Goal: Task Accomplishment & Management: Manage account settings

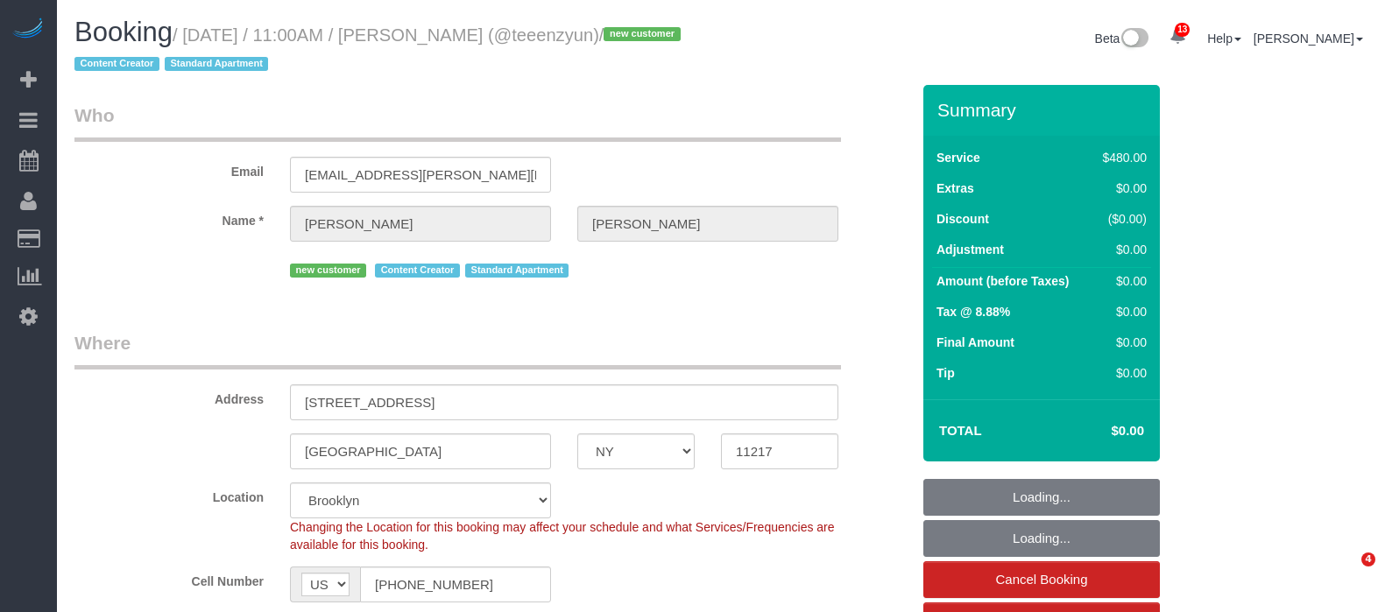
select select "NY"
select select "2"
select select "180"
select select "number:89"
select select "number:90"
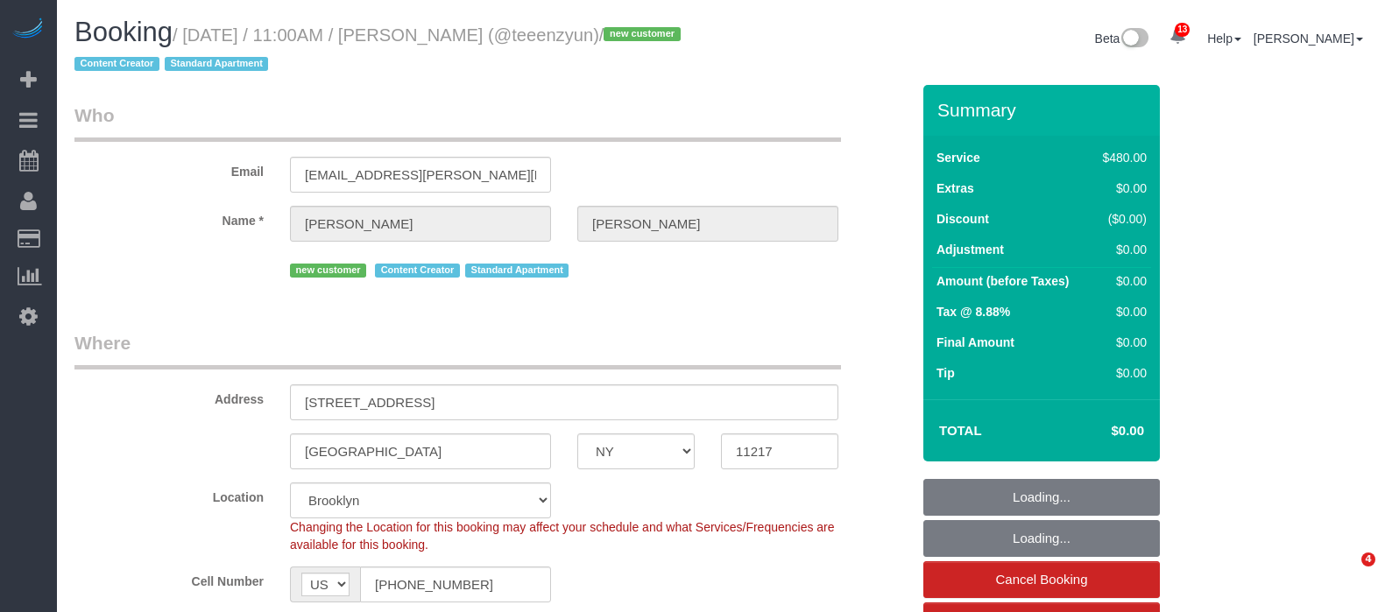
select select "number:15"
select select "number:5"
select select "object:1403"
select select "spot42"
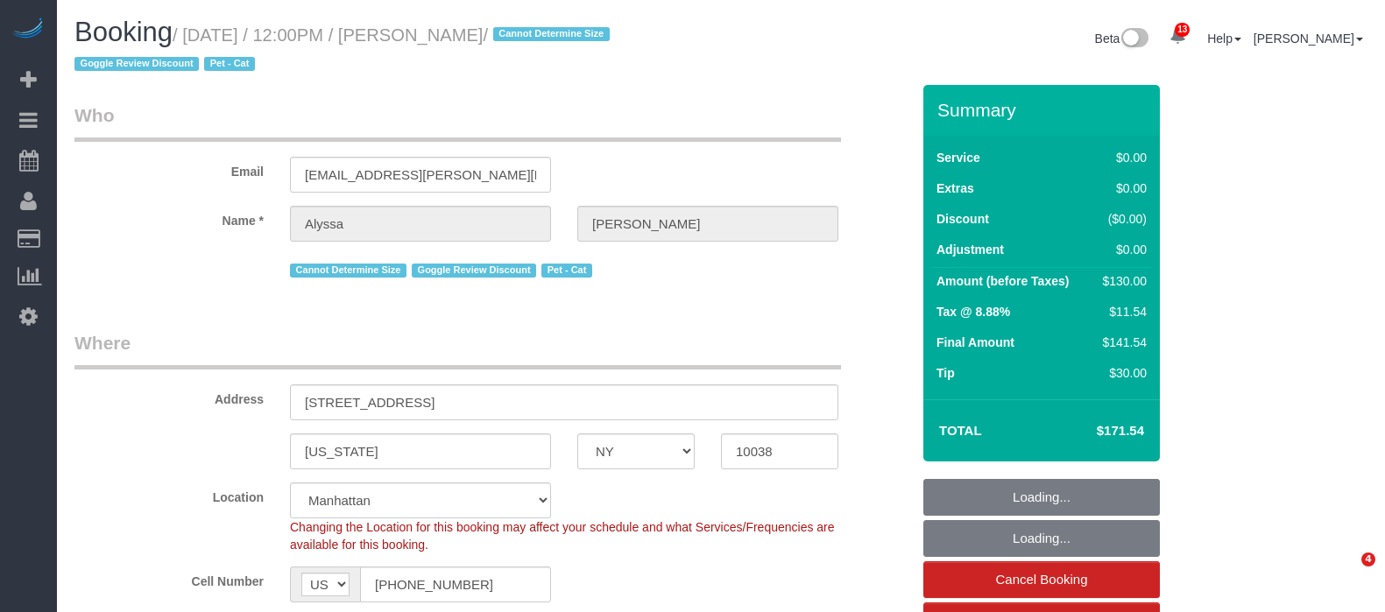
select select "NY"
select select "1"
select select "number:59"
select select "number:77"
select select "number:14"
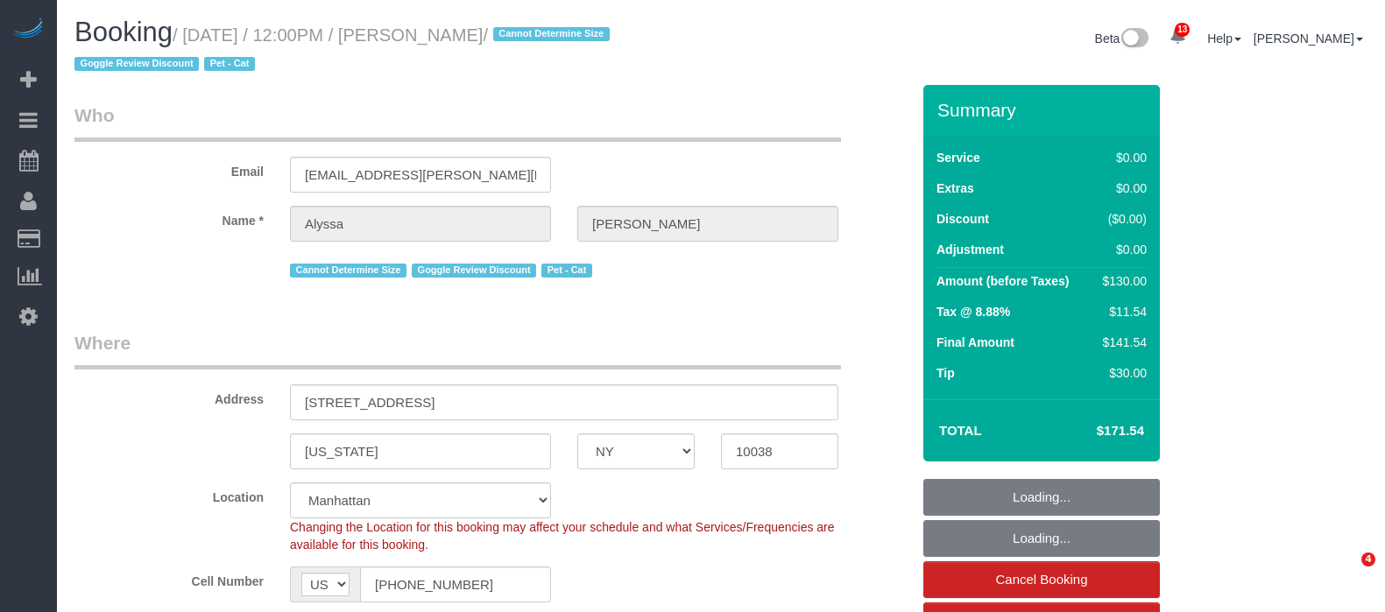
select select "number:6"
select select "spot1"
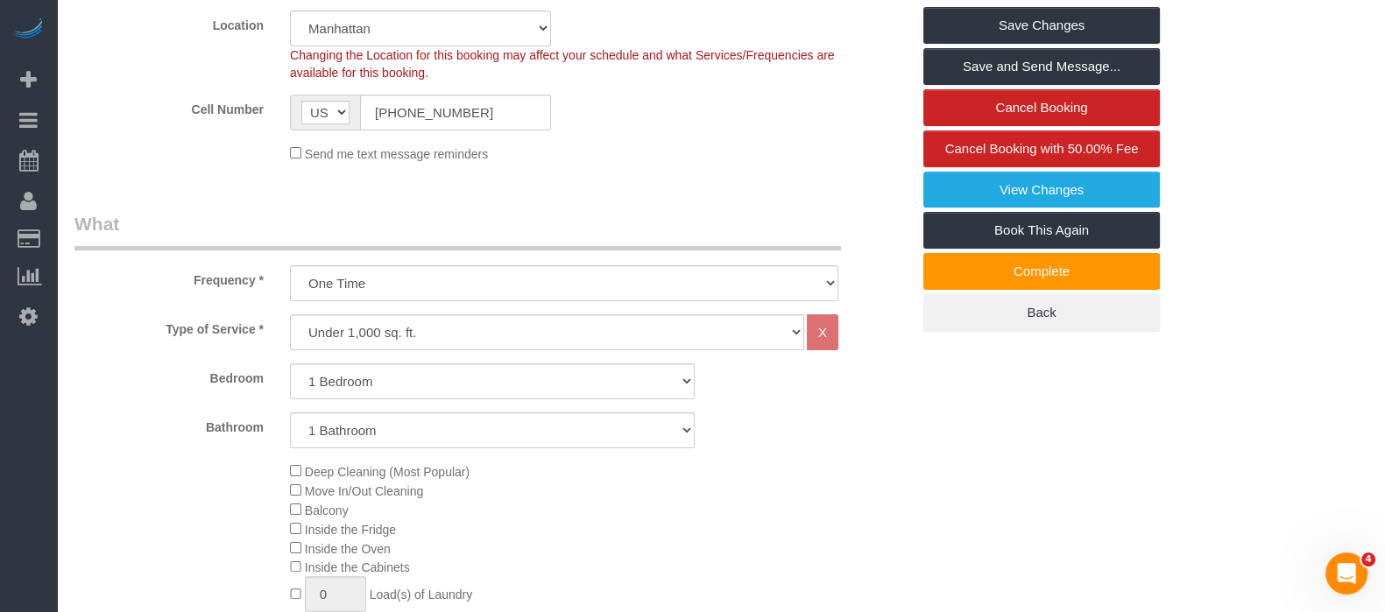
scroll to position [657, 0]
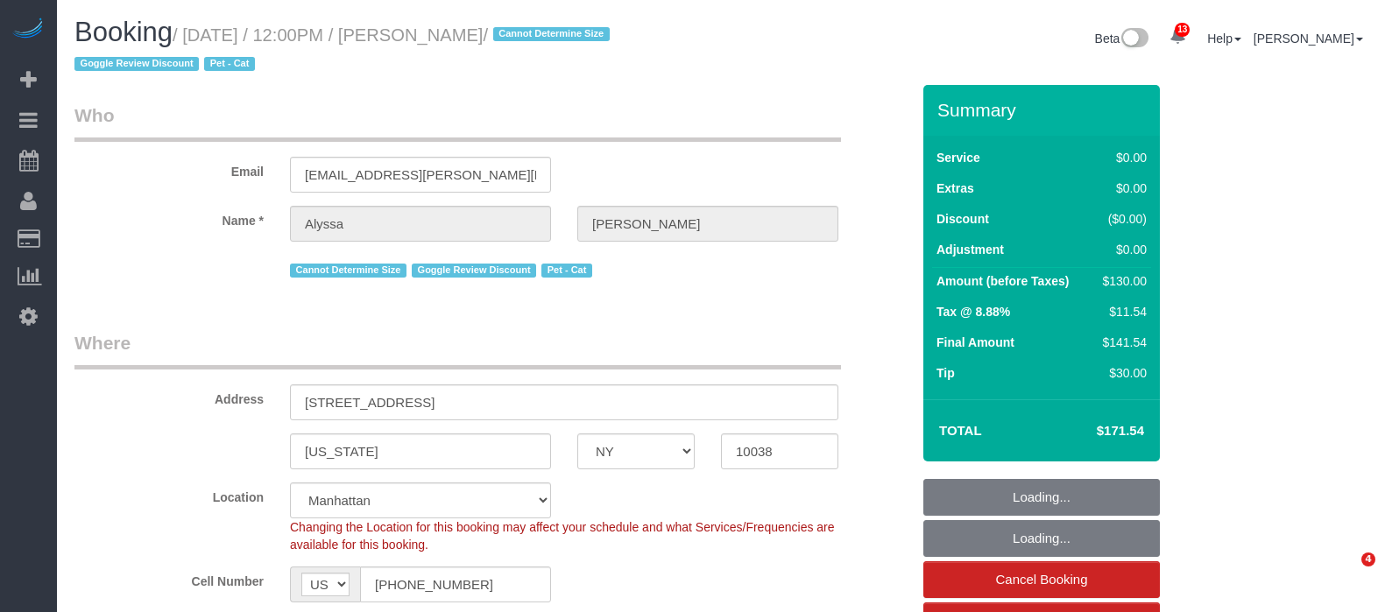
select select "NY"
select select "number:59"
select select "number:77"
select select "number:14"
select select "number:6"
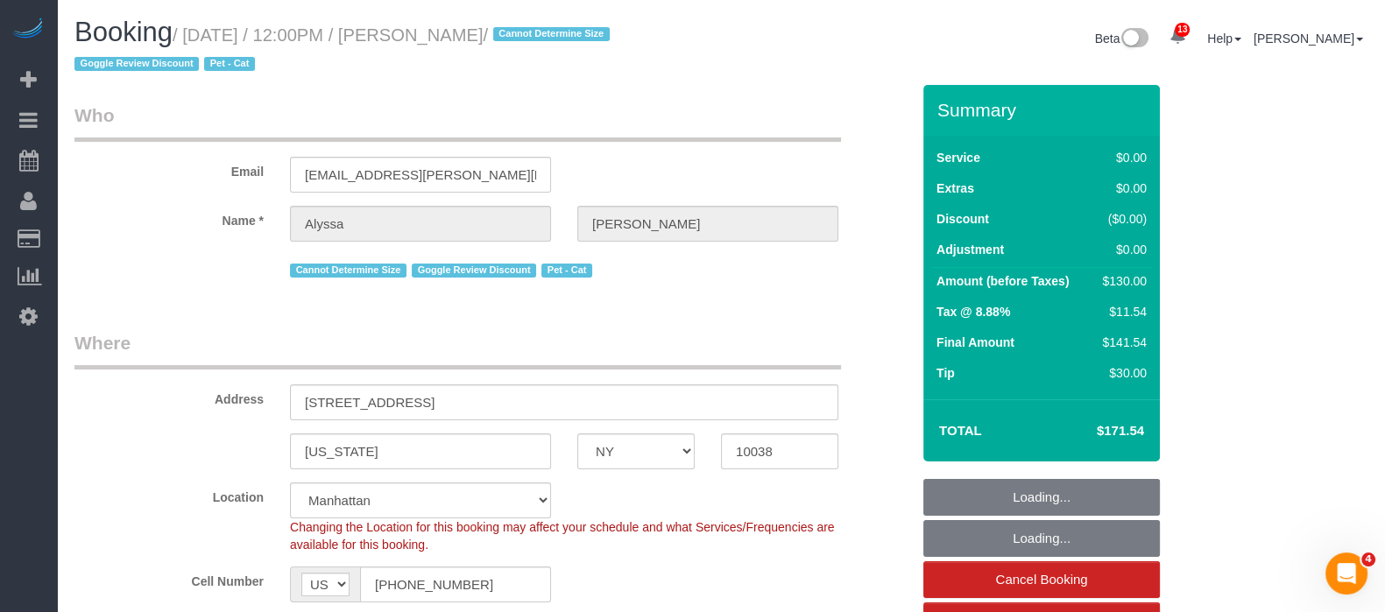
select select "object:900"
select select "string:stripe-pm_1RG6Xa4VGloSiKo7ObQklfvo"
select select "spot1"
select select "1"
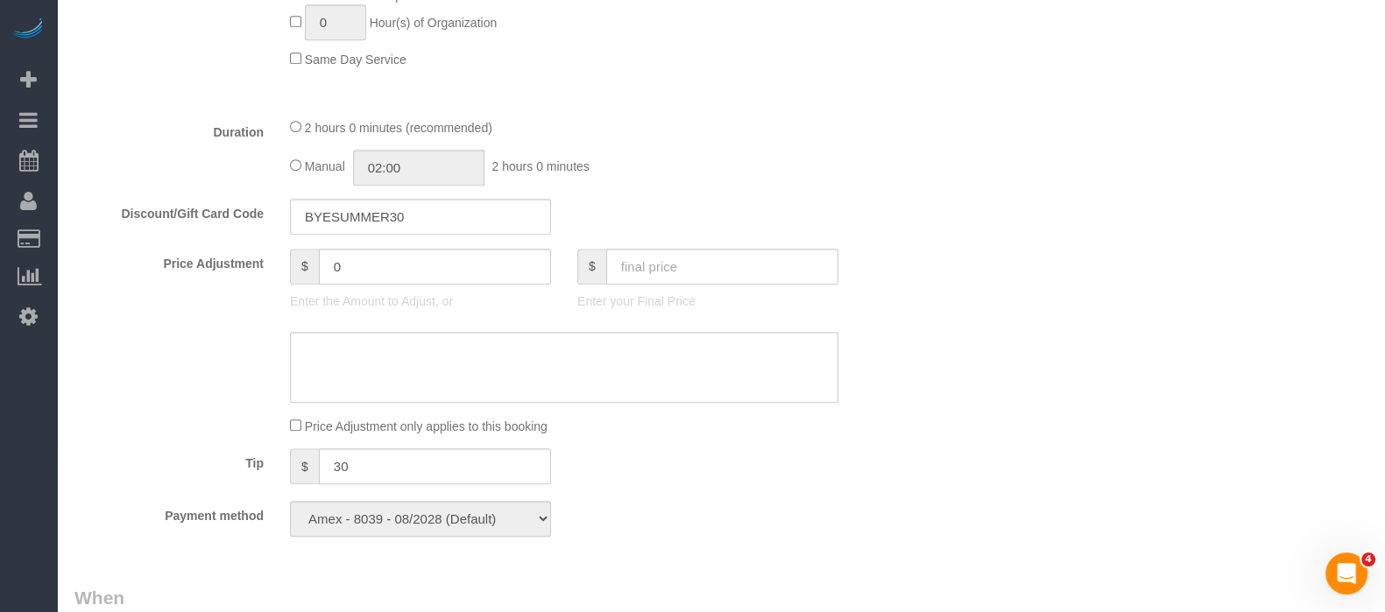
scroll to position [1532, 0]
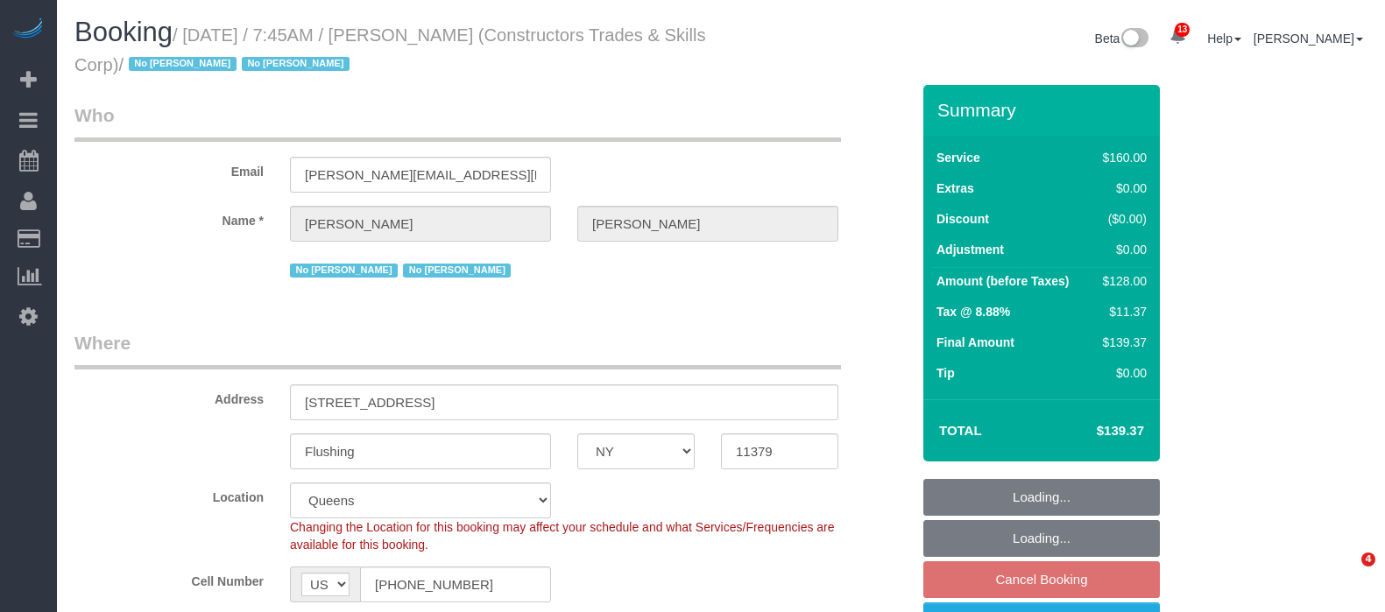
select select "NY"
select select "number:89"
select select "number:90"
select select "number:15"
select select "number:5"
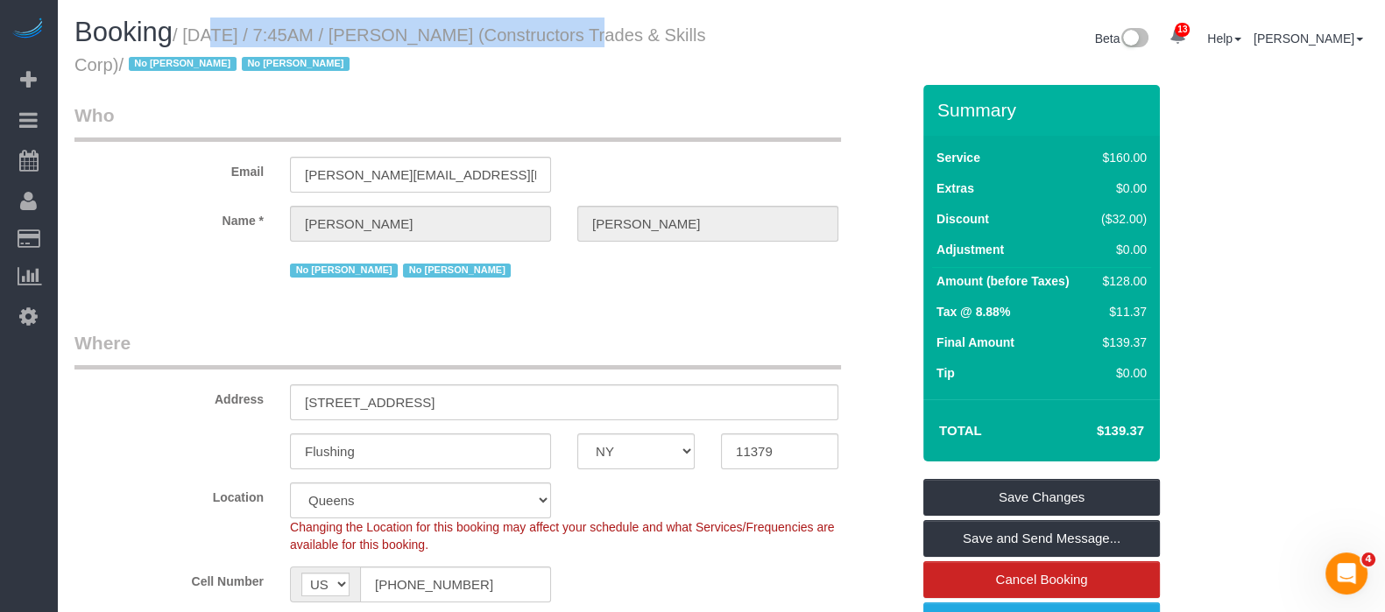
drag, startPoint x: 198, startPoint y: 34, endPoint x: 561, endPoint y: 32, distance: 362.7
click at [561, 32] on small "/ September 08, 2025 / 7:45AM / Adrianna Salas (Constructors Trades & Skills Co…" at bounding box center [390, 49] width 632 height 49
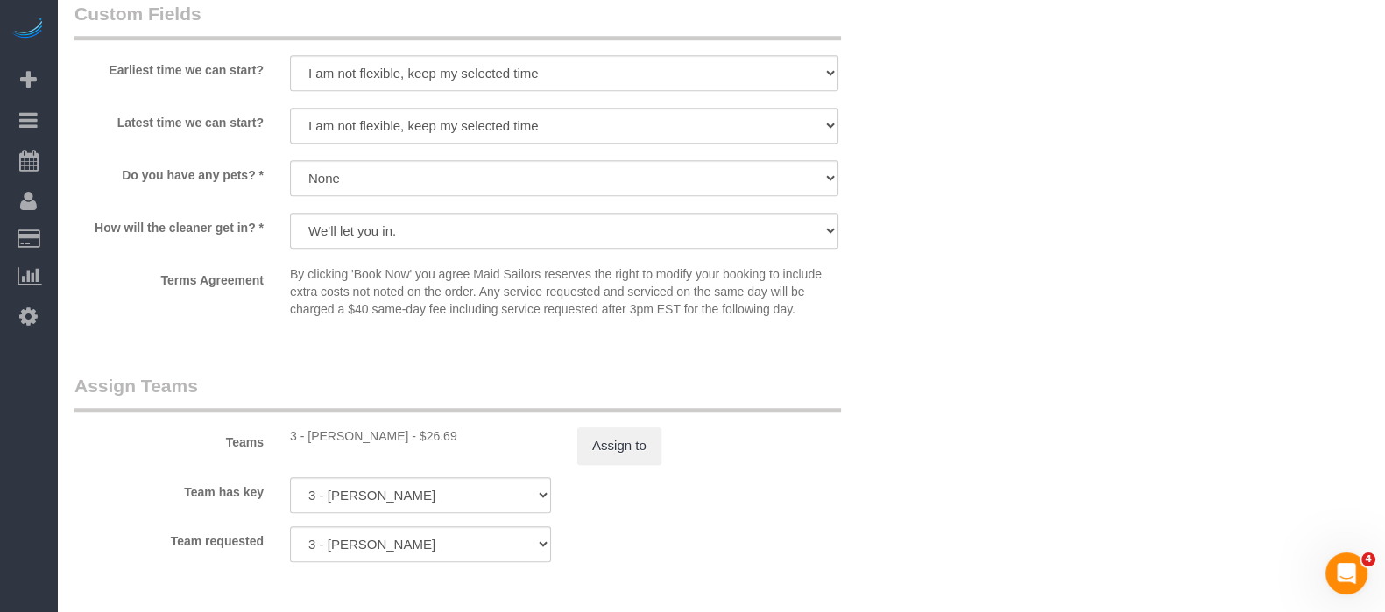
scroll to position [1751, 0]
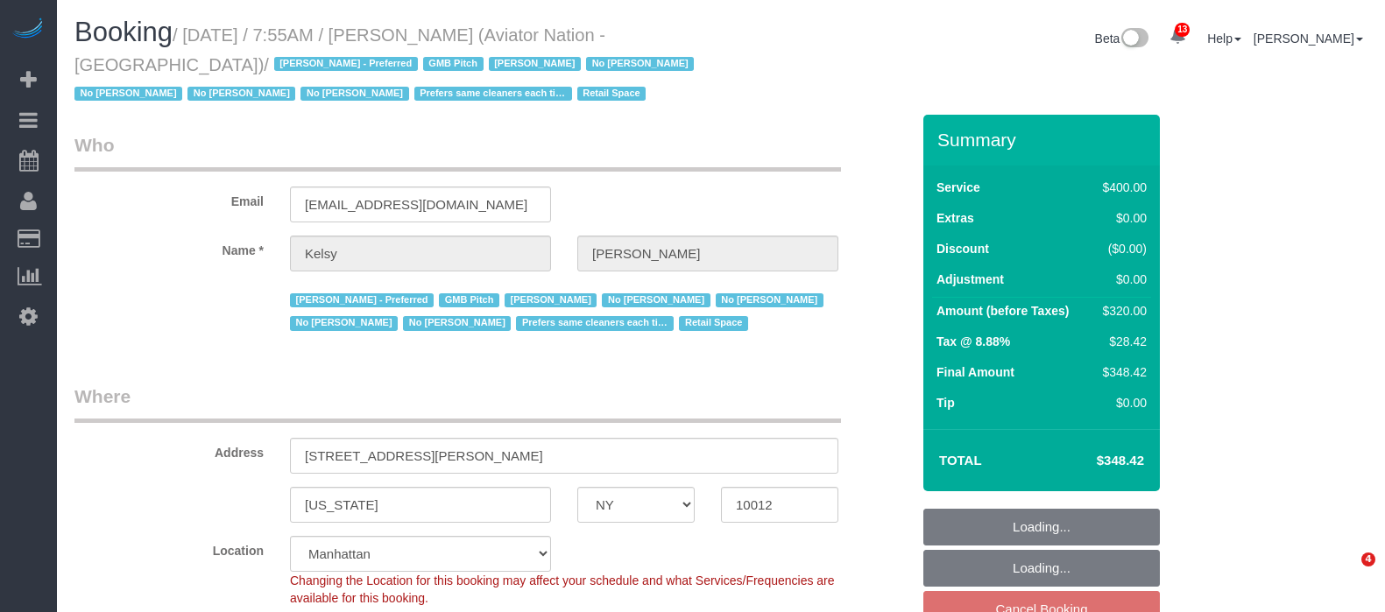
select select "NY"
select select "2"
select select "150"
select select "number:89"
select select "number:90"
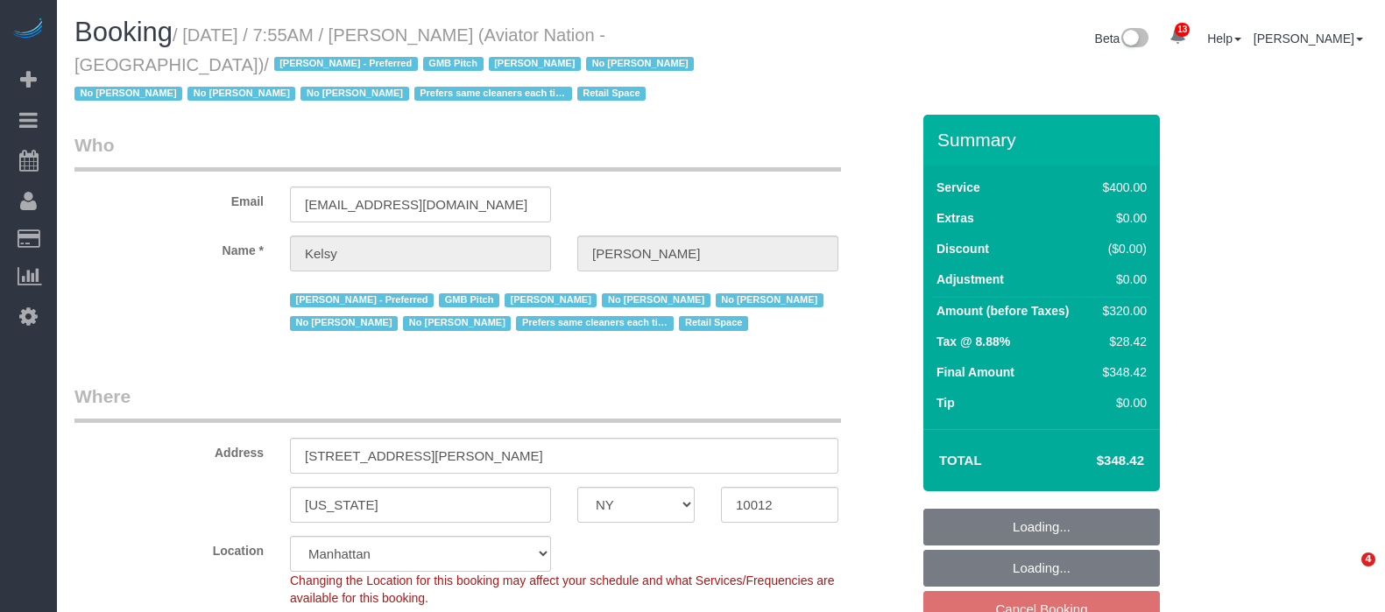
select select "number:15"
select select "number:5"
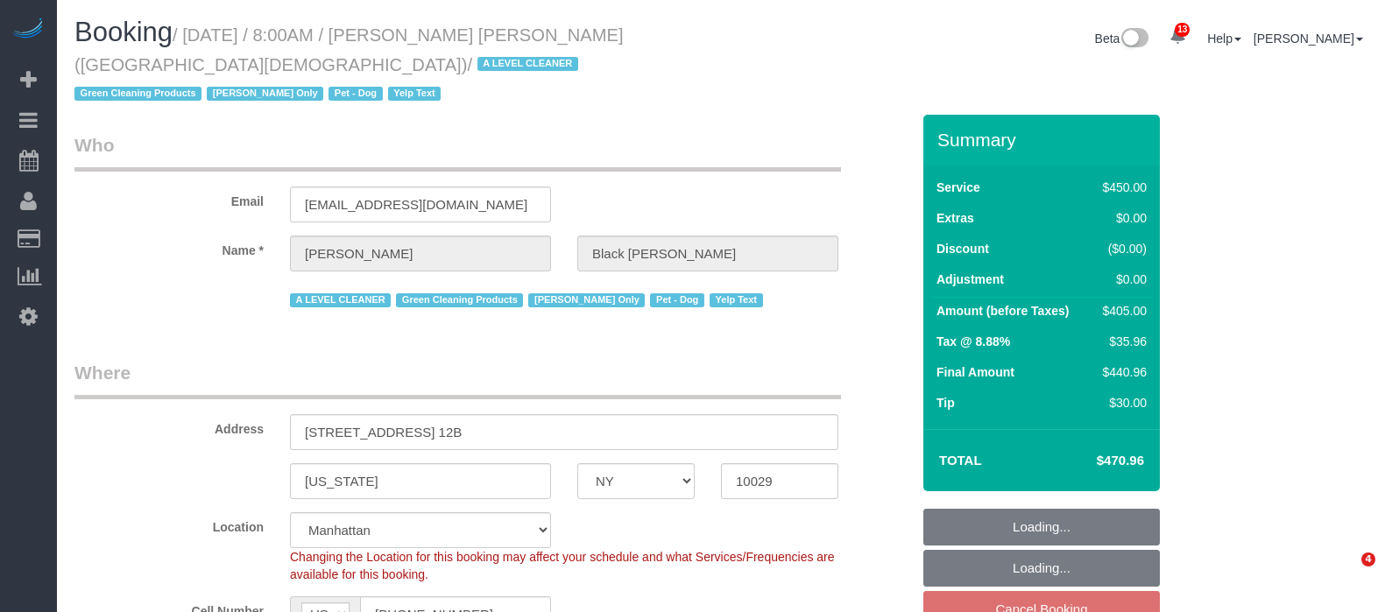
select select "NY"
select select "360"
select select "spot1"
select select "number:89"
select select "number:90"
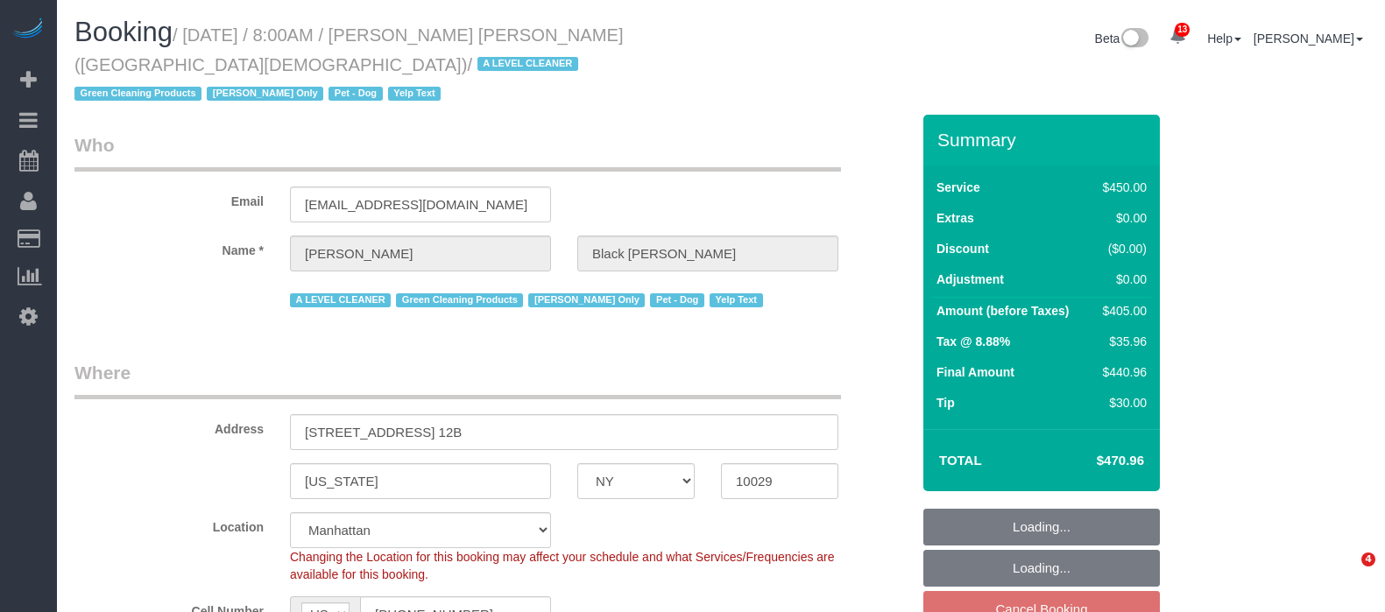
select select "number:13"
select select "number:5"
select select "number:21"
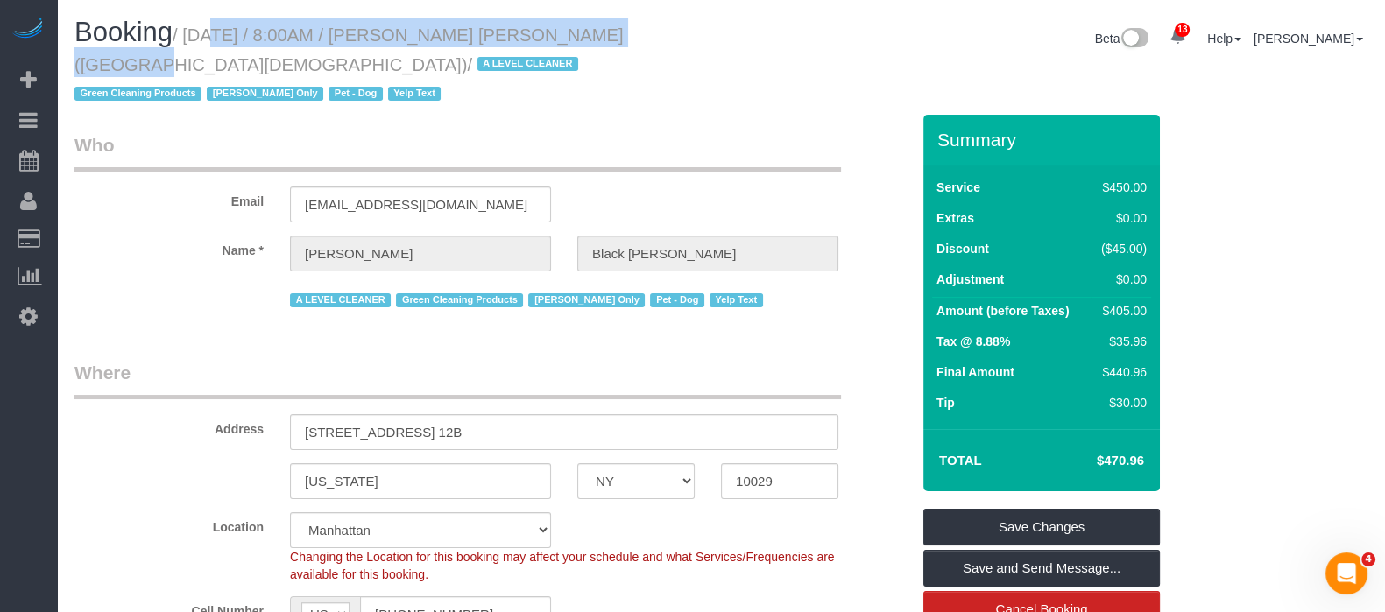
drag, startPoint x: 186, startPoint y: 39, endPoint x: 609, endPoint y: 36, distance: 423.2
click at [609, 36] on small "/ September 08, 2025 / 8:00AM / Scott Black Johnston (Fifth Avenue Presbyterian…" at bounding box center [348, 64] width 549 height 79
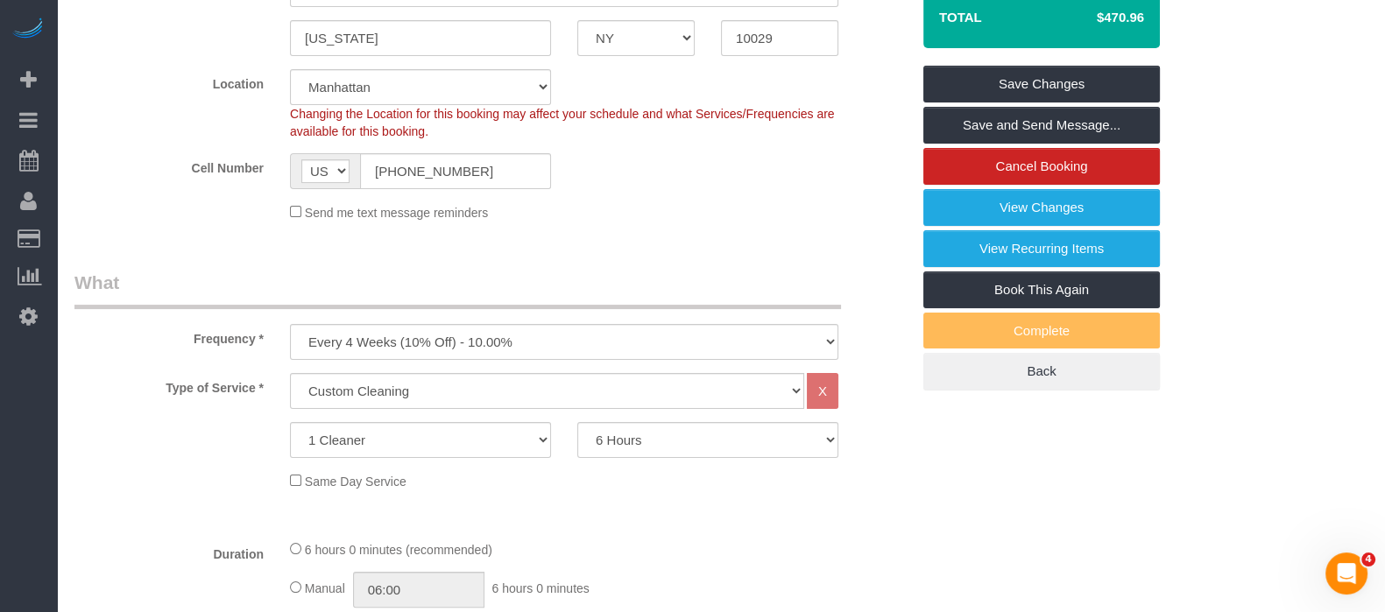
scroll to position [329, 0]
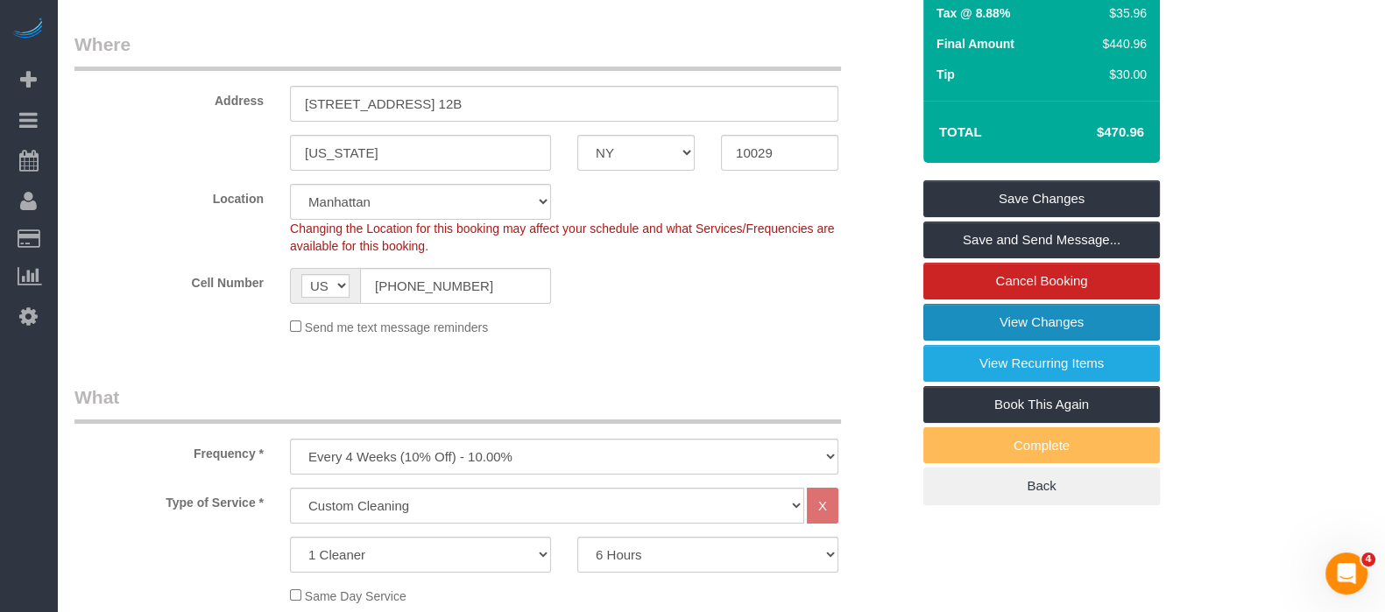
click at [1088, 322] on link "View Changes" at bounding box center [1041, 322] width 237 height 37
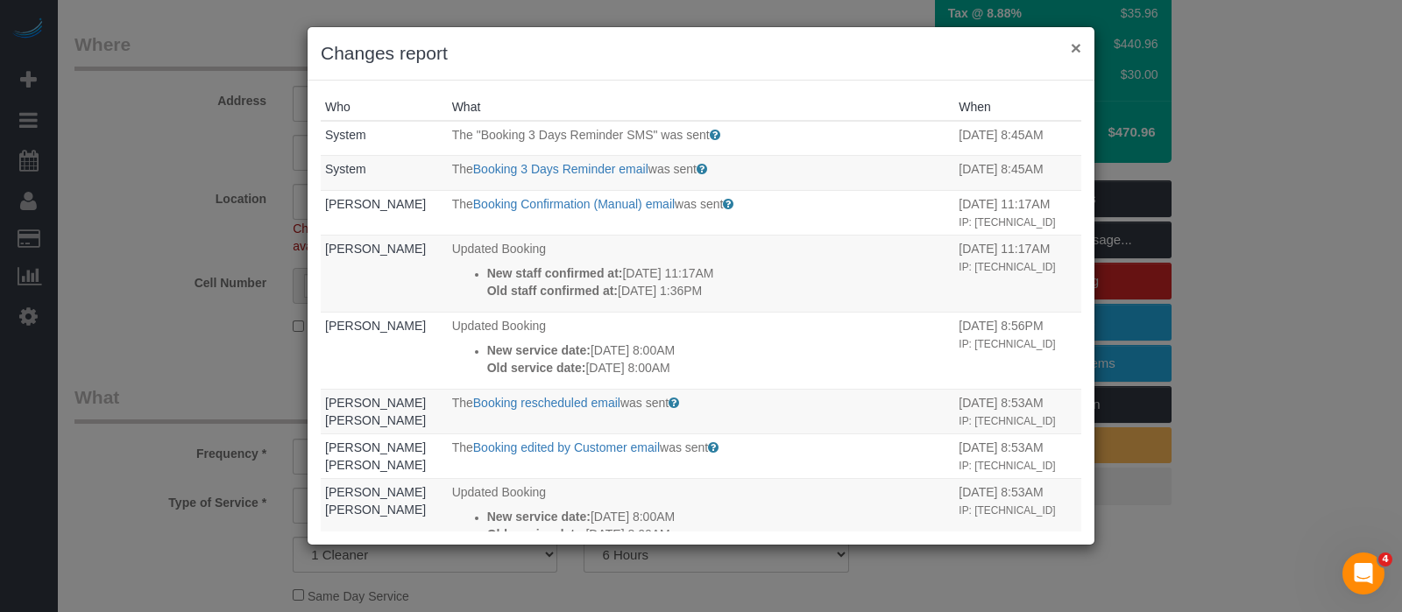
click at [1078, 47] on button "×" at bounding box center [1076, 48] width 11 height 18
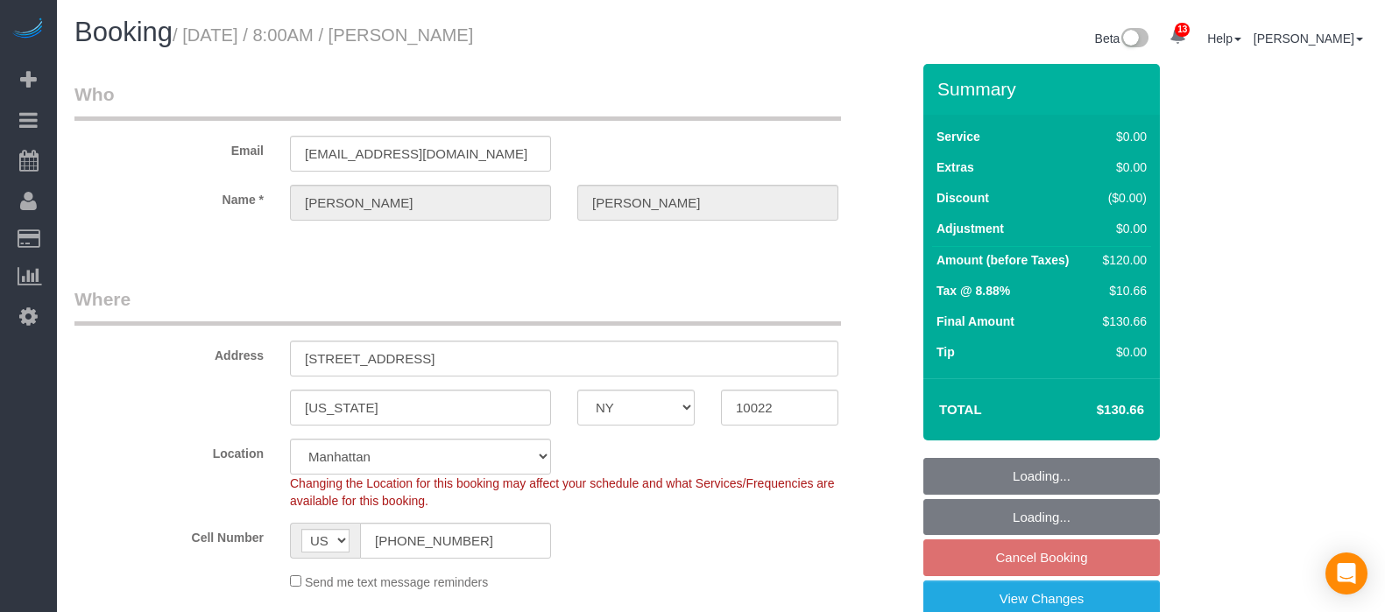
select select "NY"
select select "spot1"
select select "number:56"
select select "number:75"
select select "number:15"
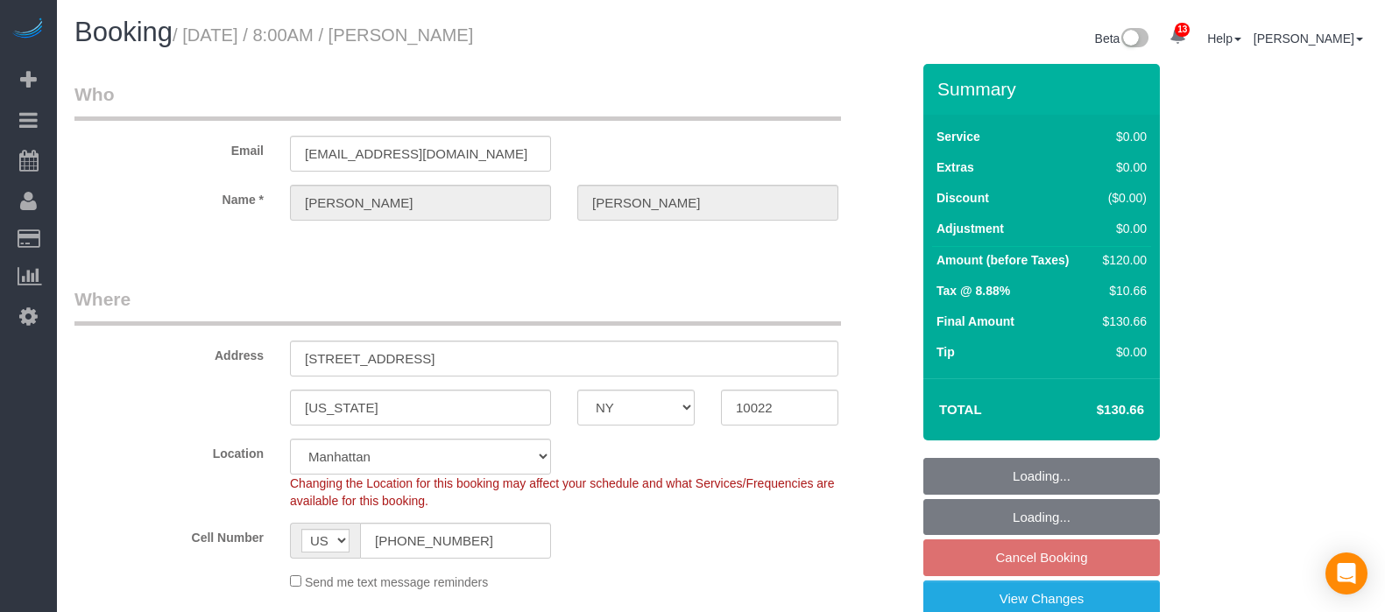
select select "number:5"
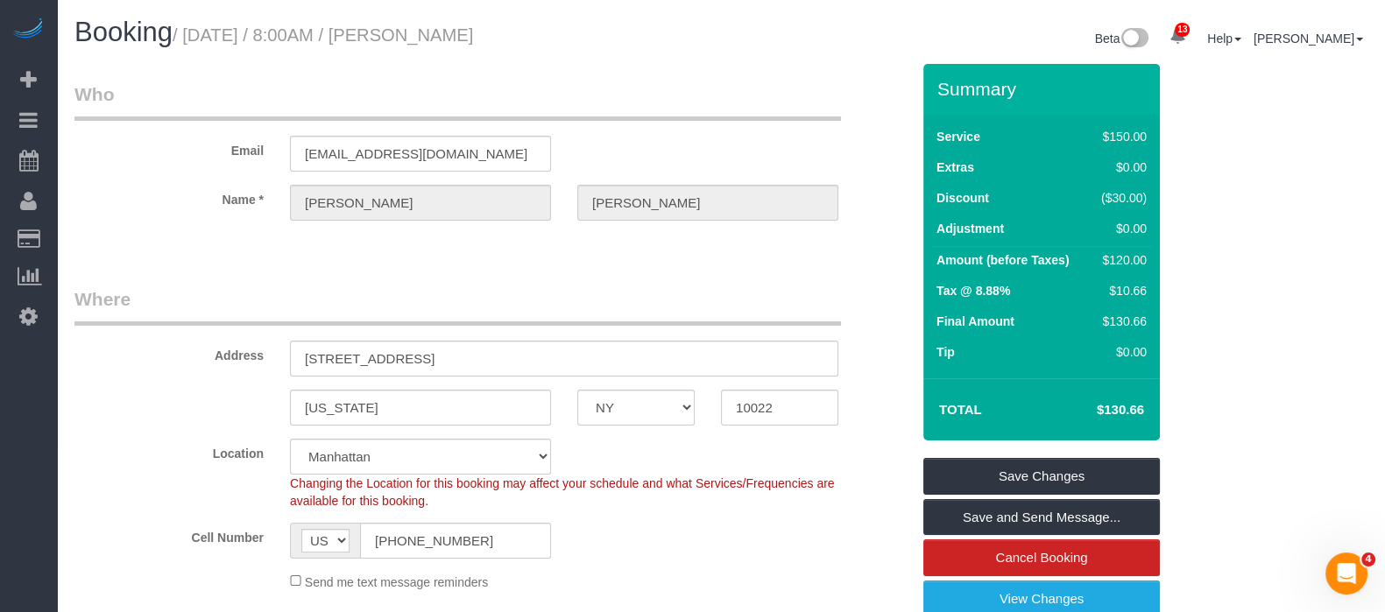
drag, startPoint x: 189, startPoint y: 37, endPoint x: 583, endPoint y: 21, distance: 394.5
click at [583, 21] on h1 "Booking / September 08, 2025 / 8:00AM / Evelyn Cundy" at bounding box center [390, 33] width 633 height 30
copy small "September 08, 2025 / 8:00AM / Evelyn Cundy"
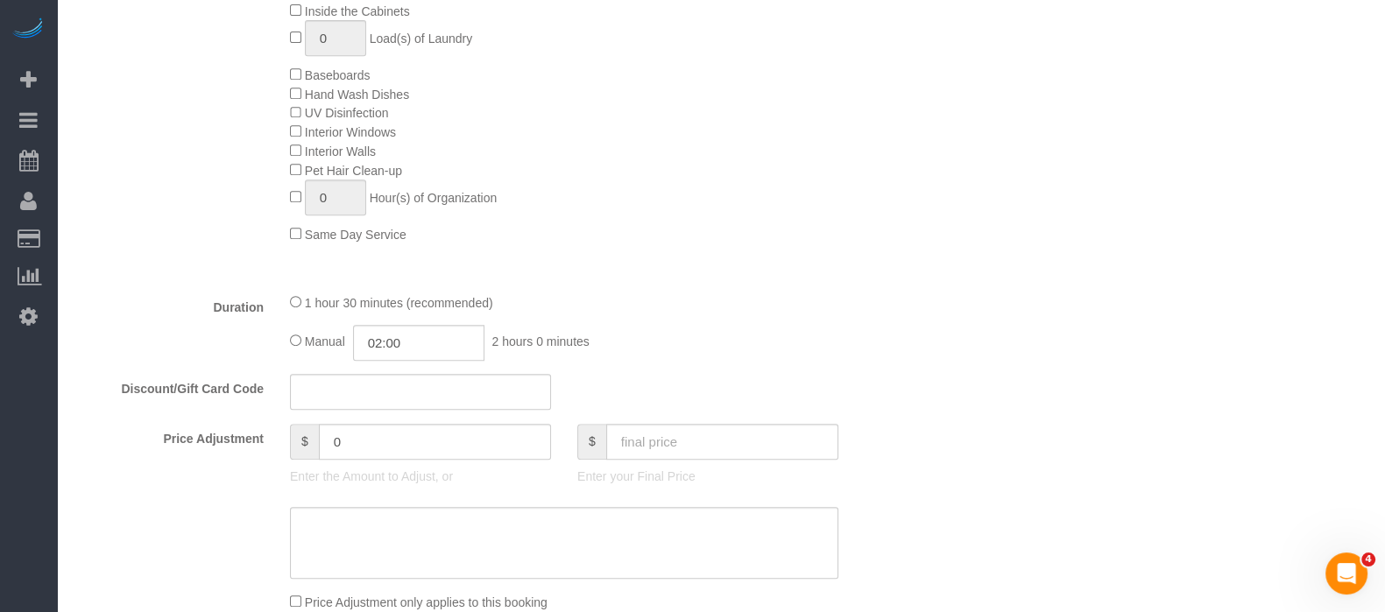
scroll to position [986, 0]
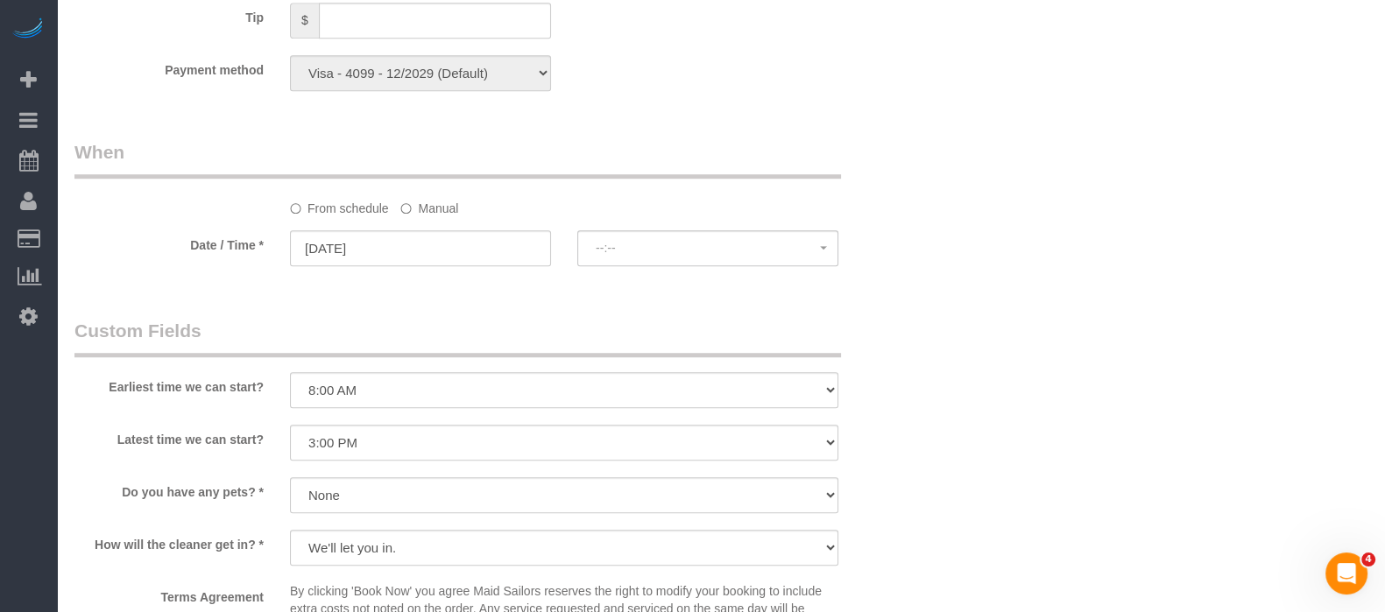
select select "spot58"
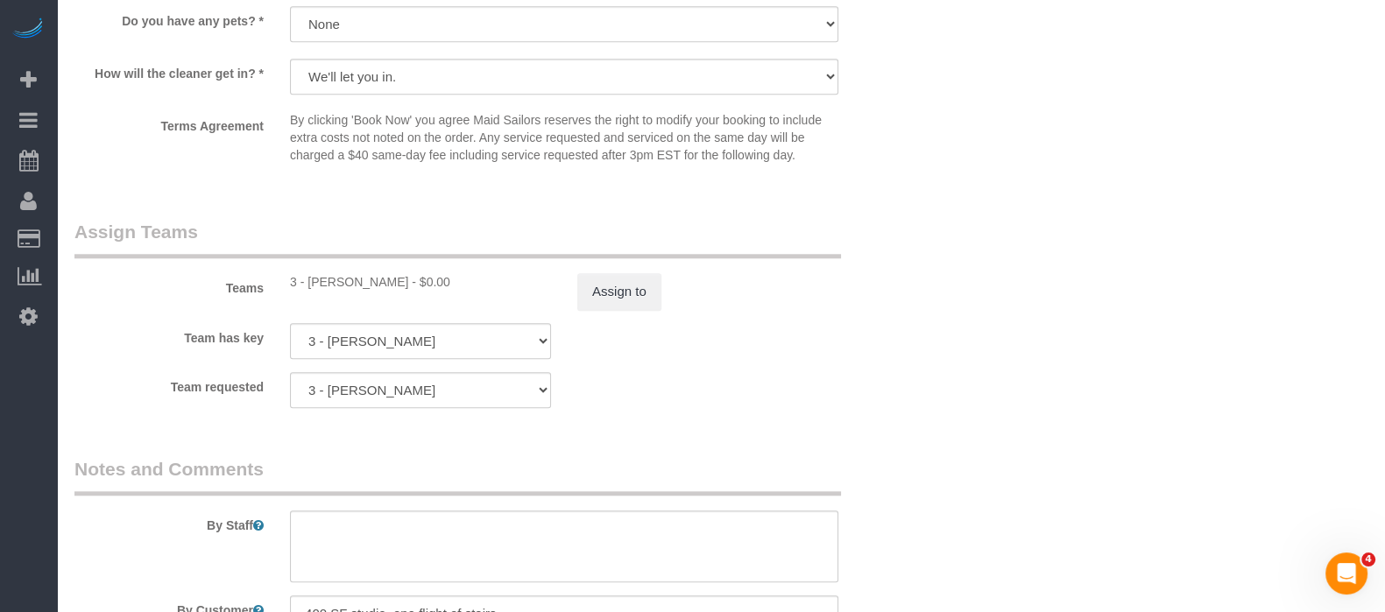
scroll to position [2081, 0]
click at [609, 300] on button "Assign to" at bounding box center [619, 289] width 84 height 37
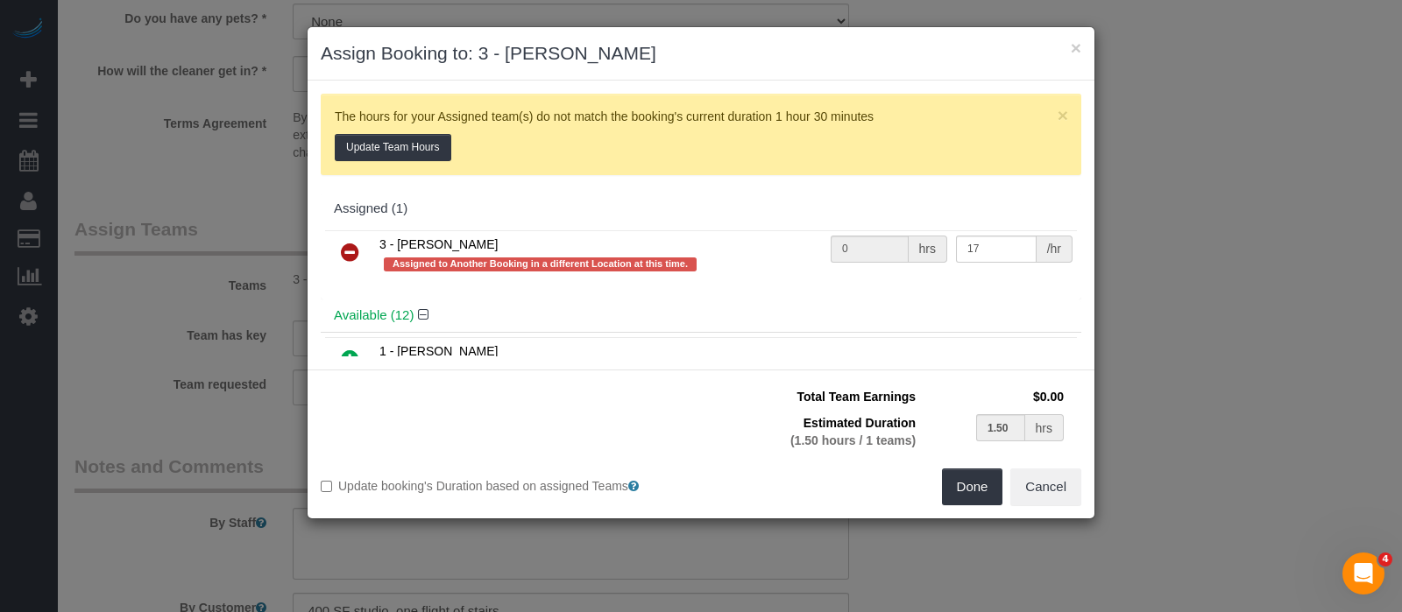
click at [351, 251] on icon at bounding box center [350, 252] width 18 height 21
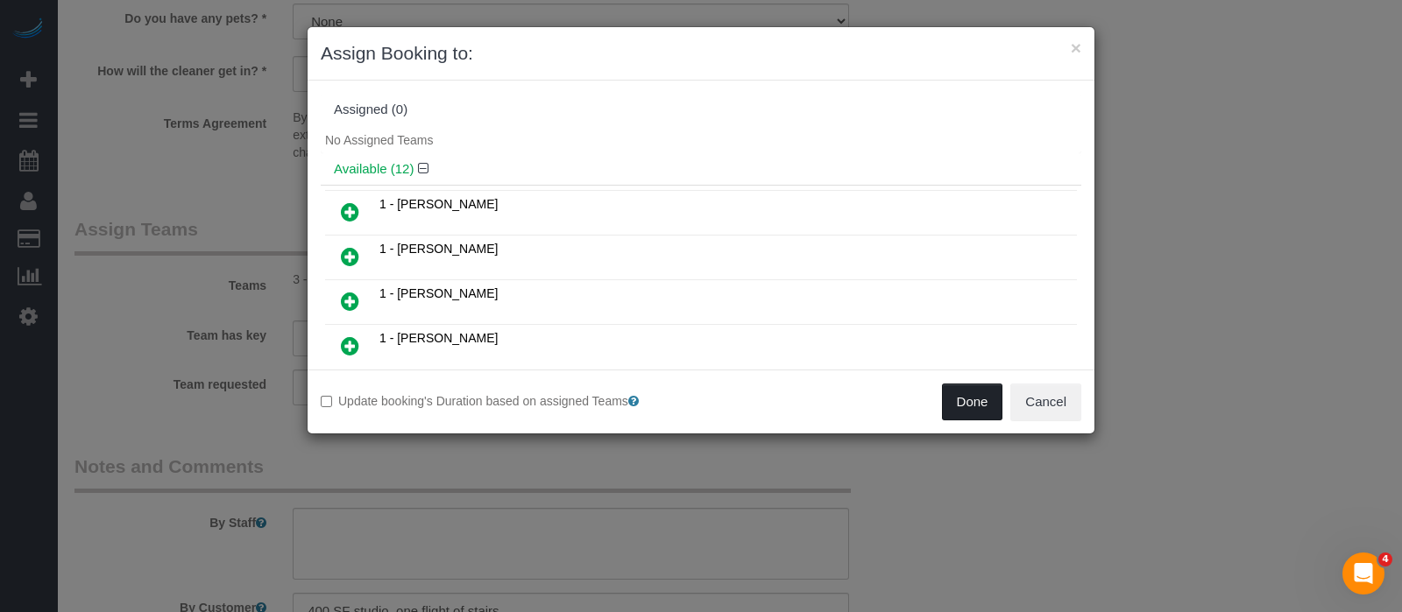
click at [962, 398] on button "Done" at bounding box center [972, 402] width 61 height 37
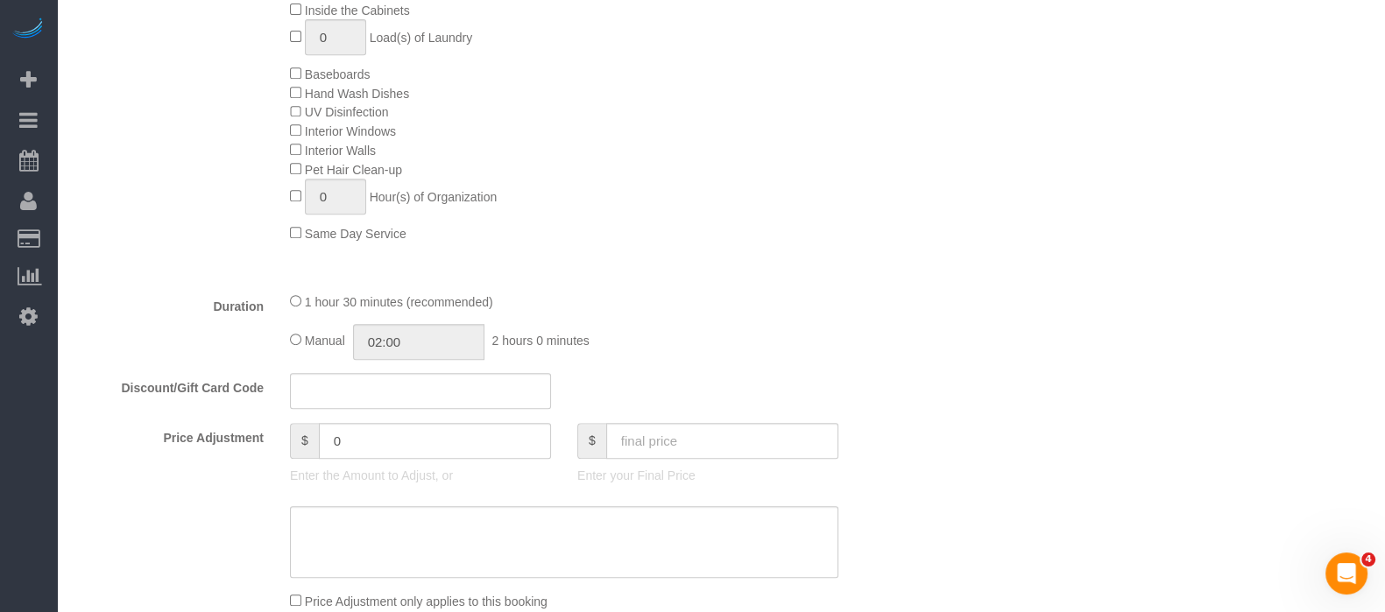
scroll to position [329, 0]
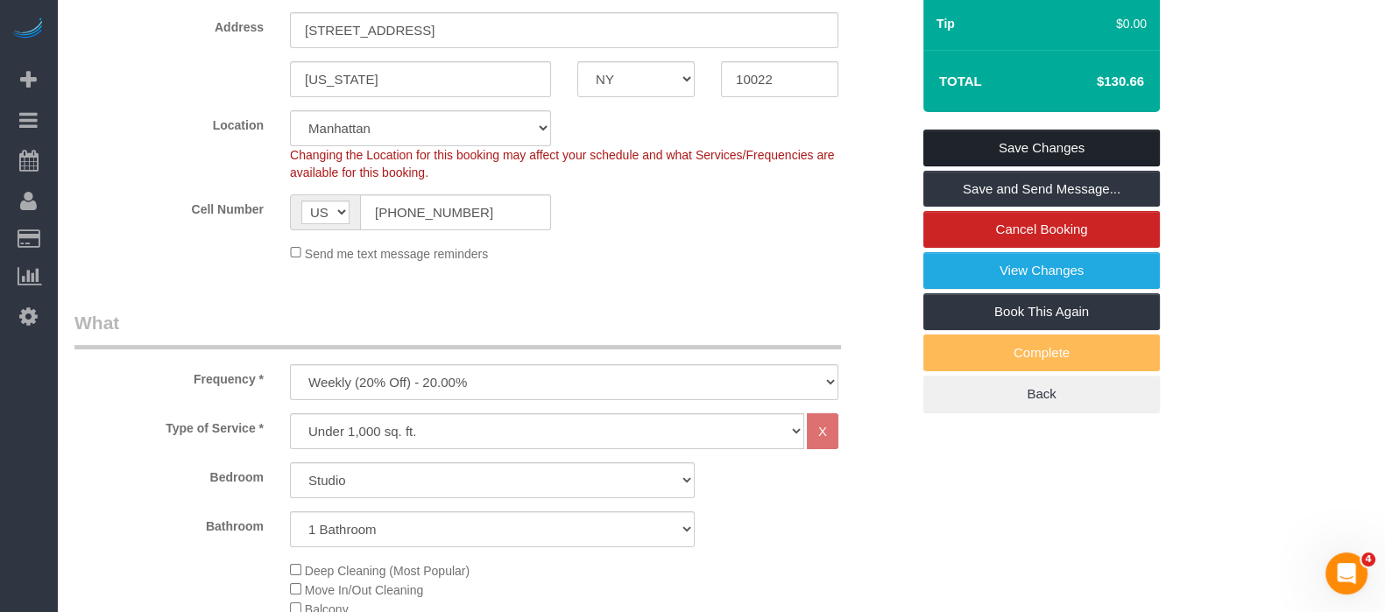
drag, startPoint x: 1047, startPoint y: 140, endPoint x: 902, endPoint y: 89, distance: 153.2
click at [1047, 140] on link "Save Changes" at bounding box center [1041, 148] width 237 height 37
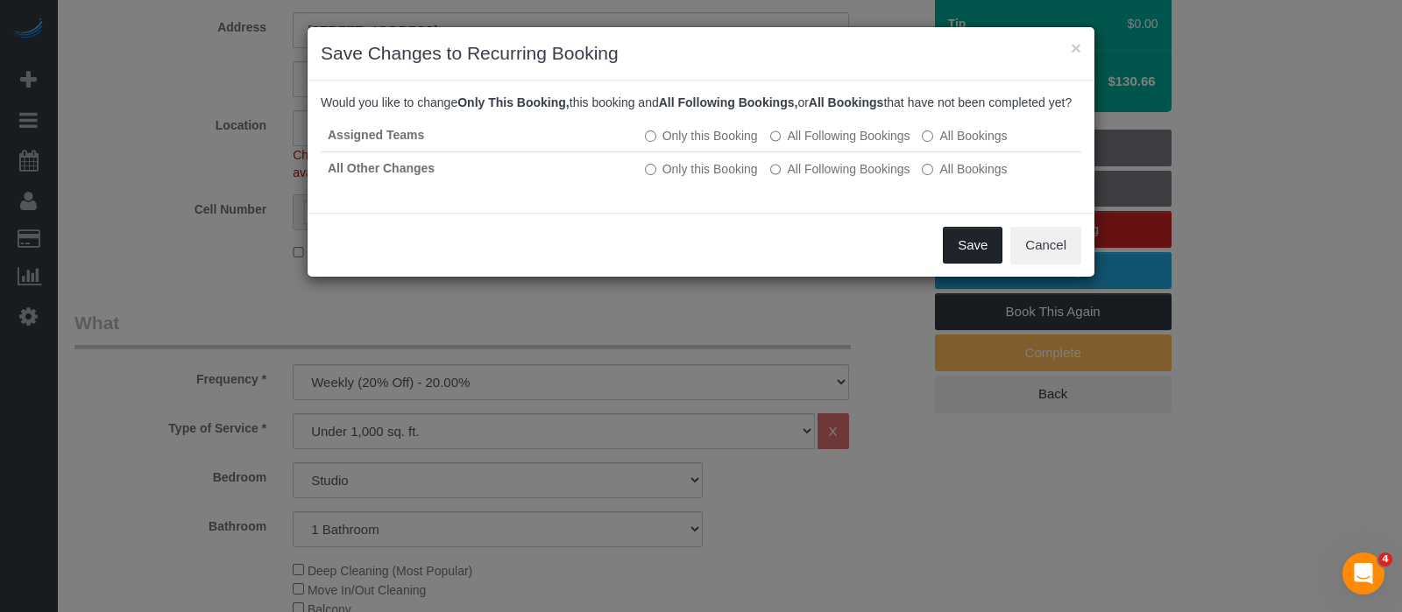
click at [977, 255] on button "Save" at bounding box center [973, 245] width 60 height 37
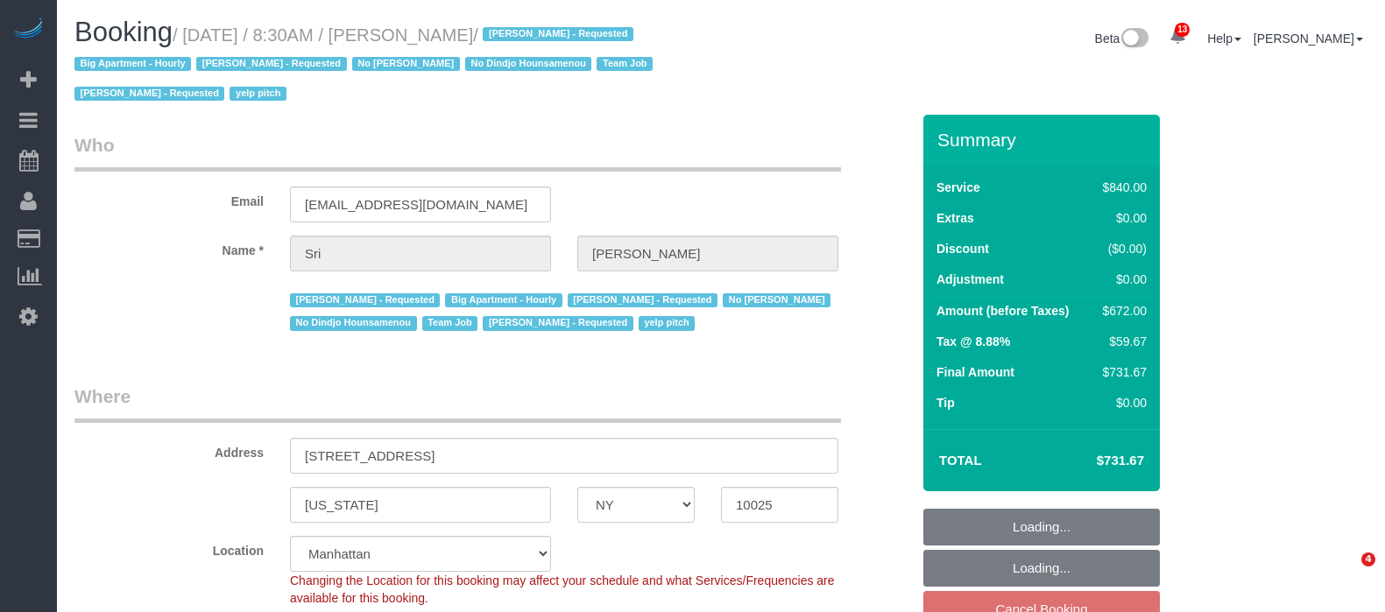
select select "NY"
select select "3"
select select "210"
select select "number:89"
select select "number:90"
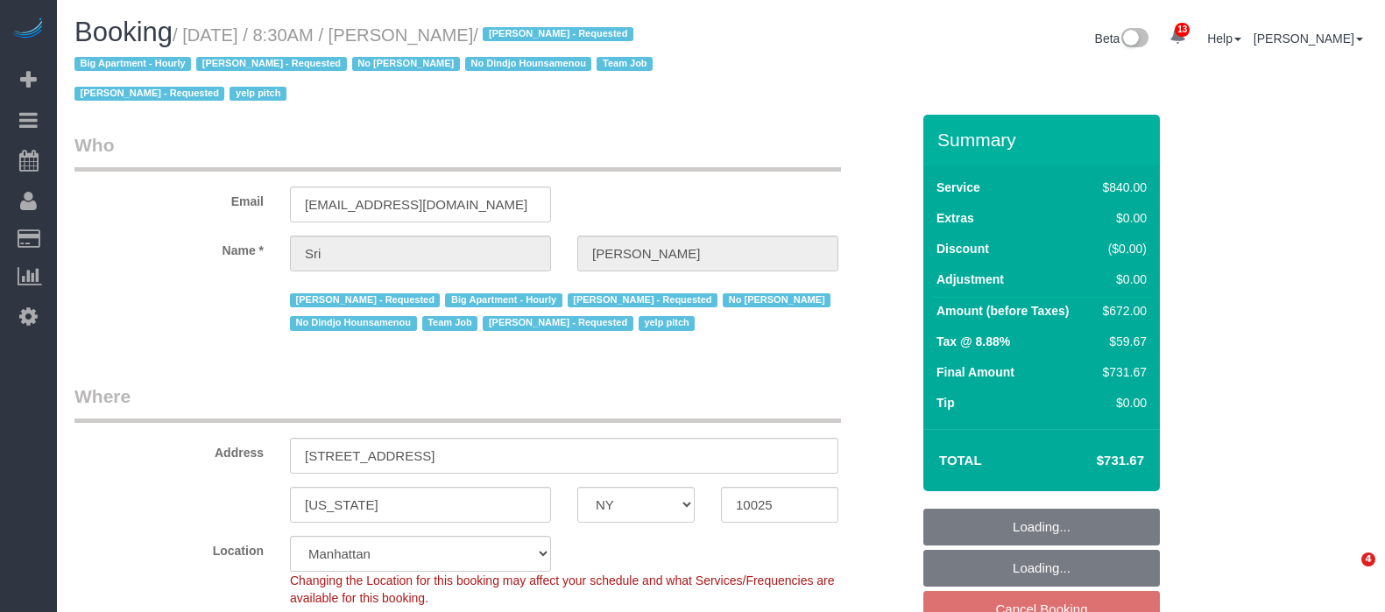
select select "number:15"
select select "number:5"
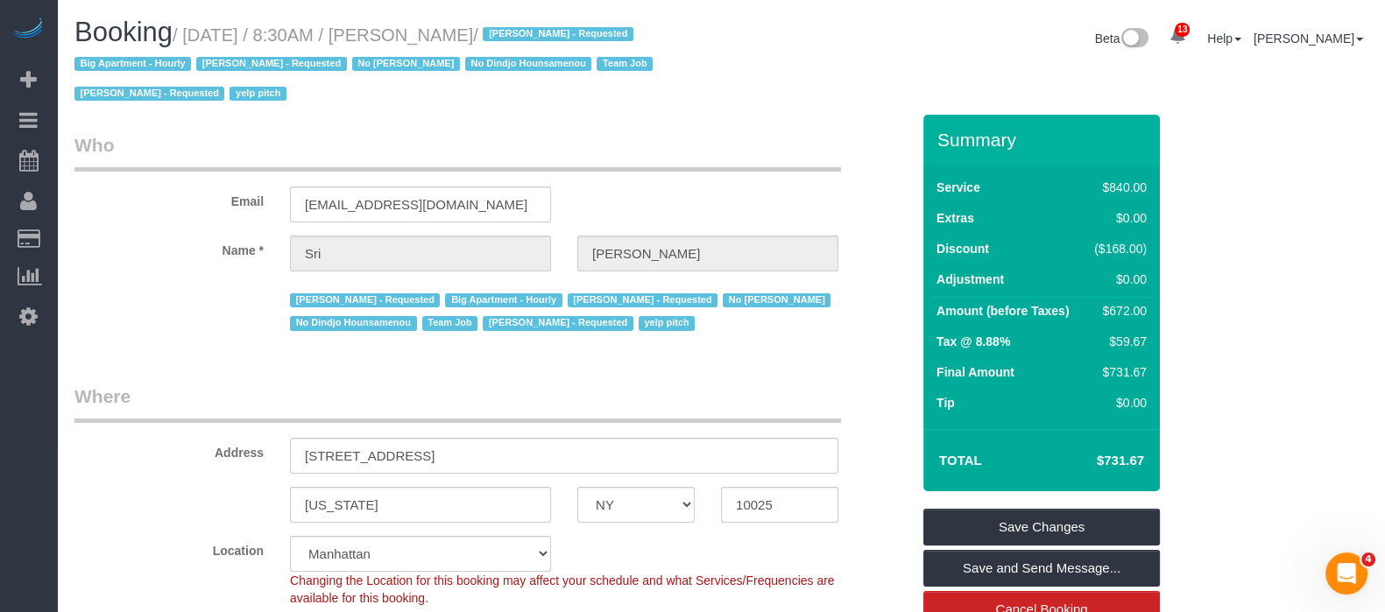
drag, startPoint x: 183, startPoint y: 34, endPoint x: 563, endPoint y: 29, distance: 380.2
click at [563, 29] on small "/ September 08, 2025 / 8:30AM / Sri Narasimhan / Alketa Tomaj - Requested Big A…" at bounding box center [365, 64] width 583 height 79
click at [859, 39] on div "Beta 13 Your Notifications You have 0 alerts × You have 3 to charge for 09/05/2…" at bounding box center [1051, 41] width 660 height 46
drag, startPoint x: 188, startPoint y: 34, endPoint x: 562, endPoint y: 35, distance: 374.1
click at [562, 35] on small "/ September 08, 2025 / 8:30AM / Sri Narasimhan / Alketa Tomaj - Requested Big A…" at bounding box center [365, 64] width 583 height 79
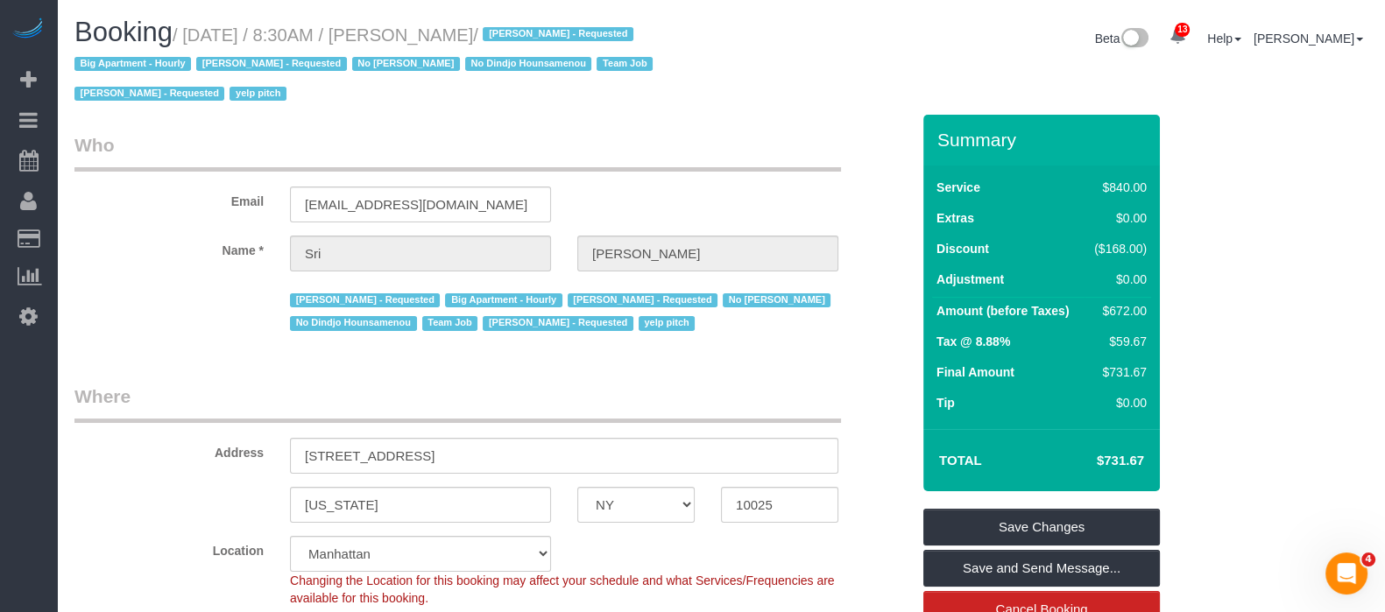
copy small "September 08, 2025 / 8:30AM / Sri Narasimhan"
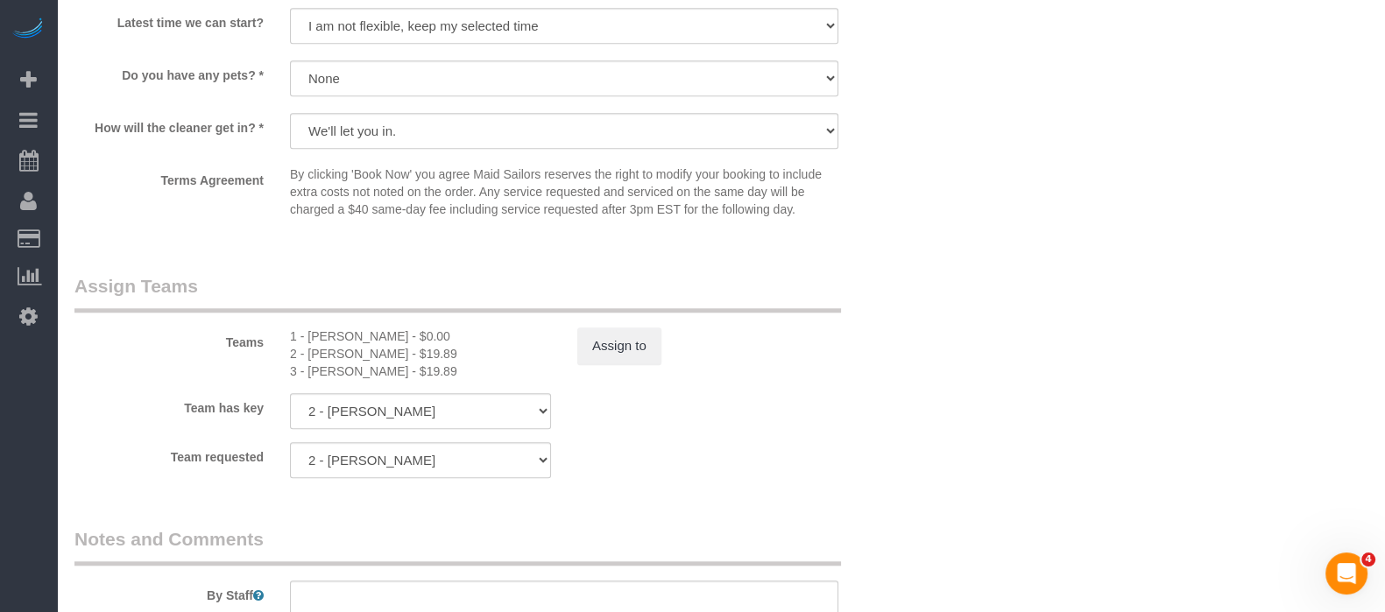
scroll to position [1879, 0]
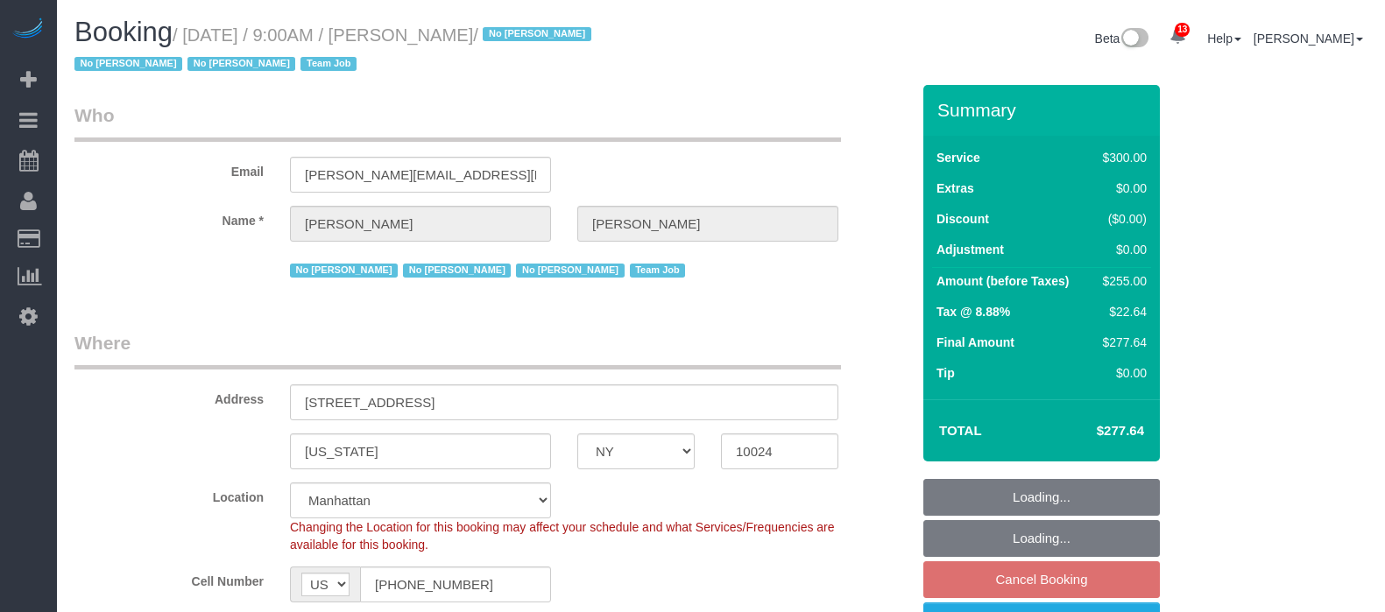
select select "NY"
select select "spot2"
select select "number:89"
select select "number:90"
select select "number:15"
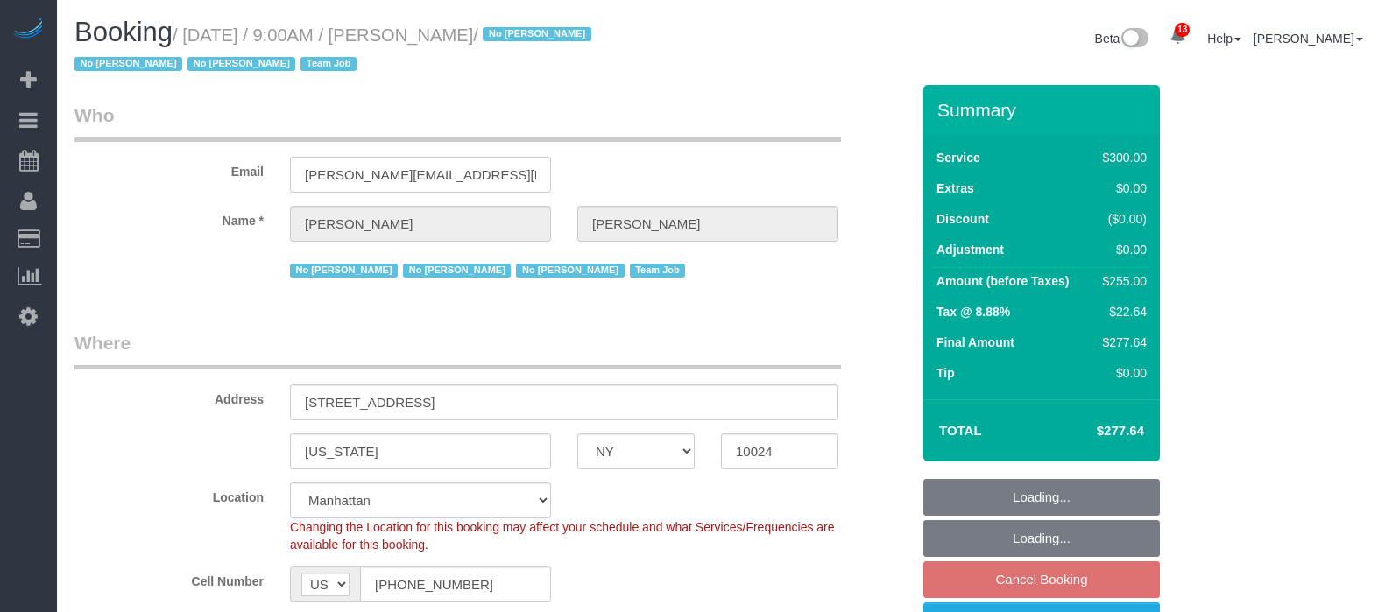
select select "number:5"
select select "number:21"
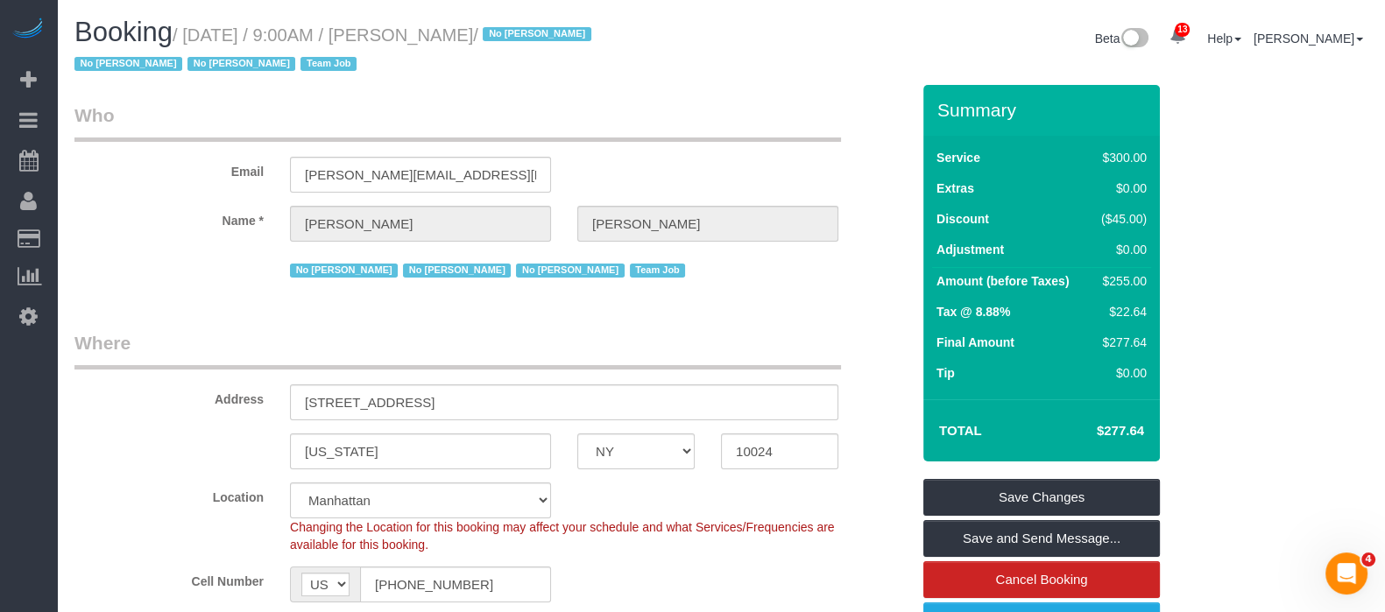
drag, startPoint x: 187, startPoint y: 32, endPoint x: 561, endPoint y: 25, distance: 374.1
click at [561, 25] on small "/ September 08, 2025 / 9:00AM / Laura Deforest / No Ashley Maldonado No Darryl …" at bounding box center [335, 49] width 522 height 49
copy small "September 08, 2025 / 9:00AM / Laura Deforest"
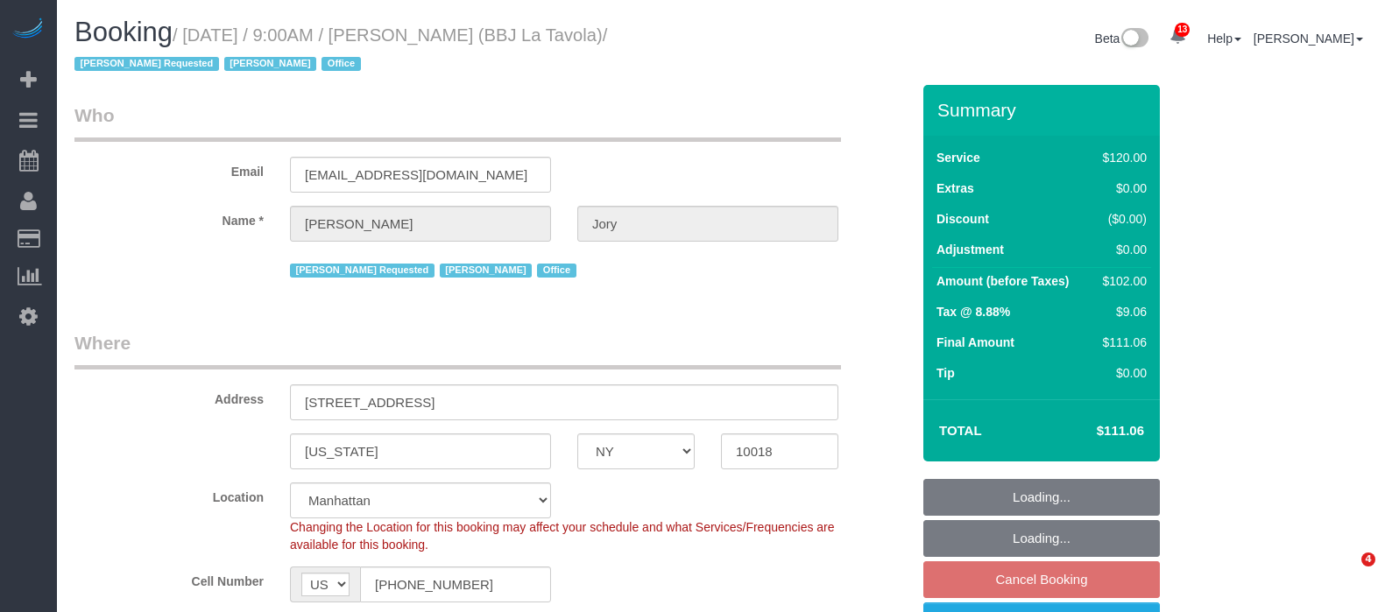
select select "NY"
select select "90"
select select "number:89"
select select "number:90"
select select "number:15"
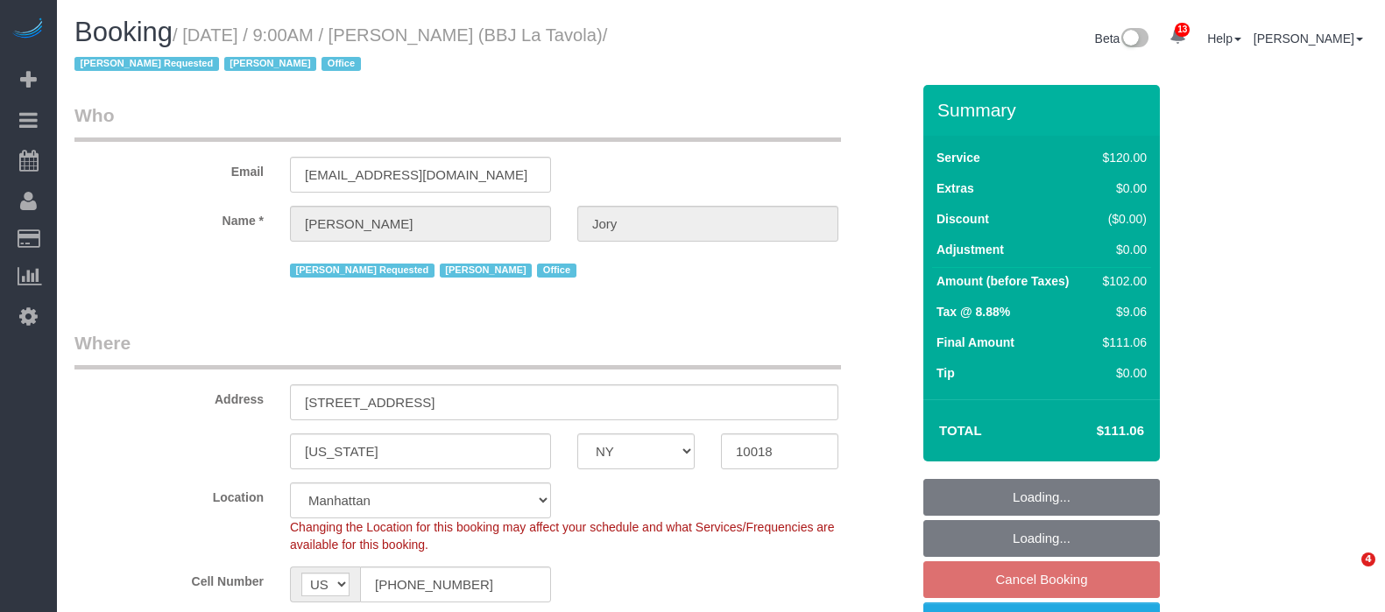
select select "number:7"
select select "number:21"
select select "spot60"
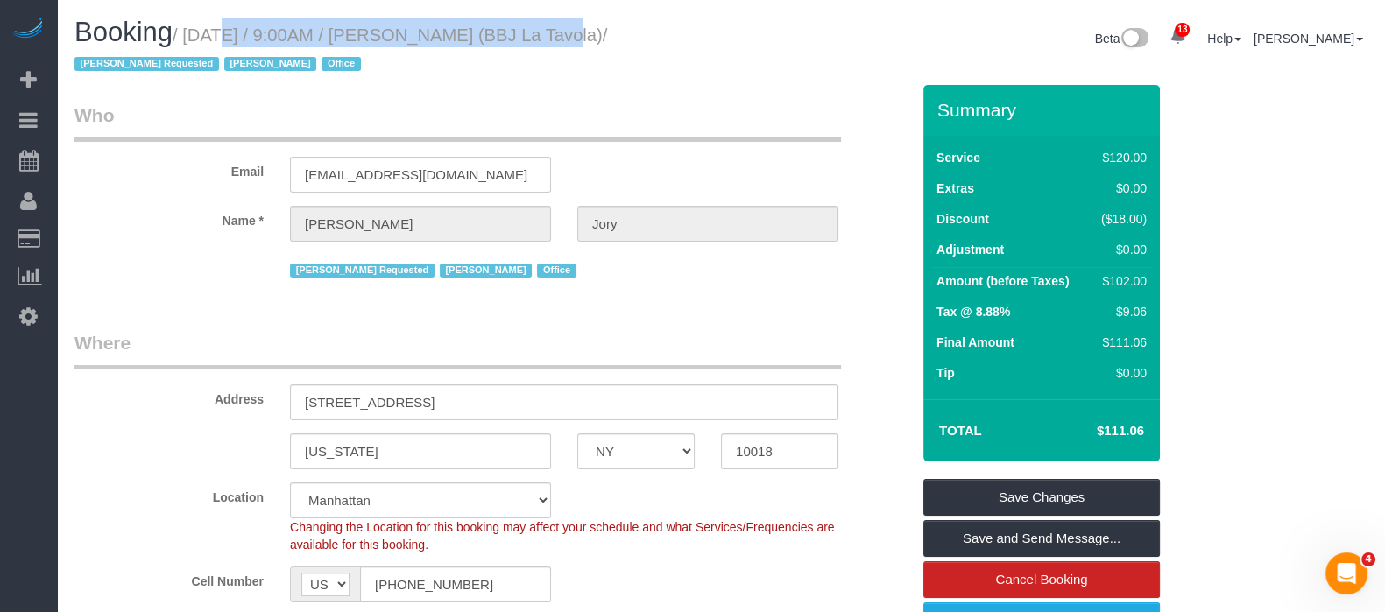
drag, startPoint x: 191, startPoint y: 37, endPoint x: 518, endPoint y: 39, distance: 326.8
click at [518, 39] on small "/ September 08, 2025 / 9:00AM / Tevis Jory (BBJ La Tavola) / Ingrid Malasi Requ…" at bounding box center [340, 49] width 533 height 49
copy small "September 08, 2025 / 9:00AM / Tevis Jory"
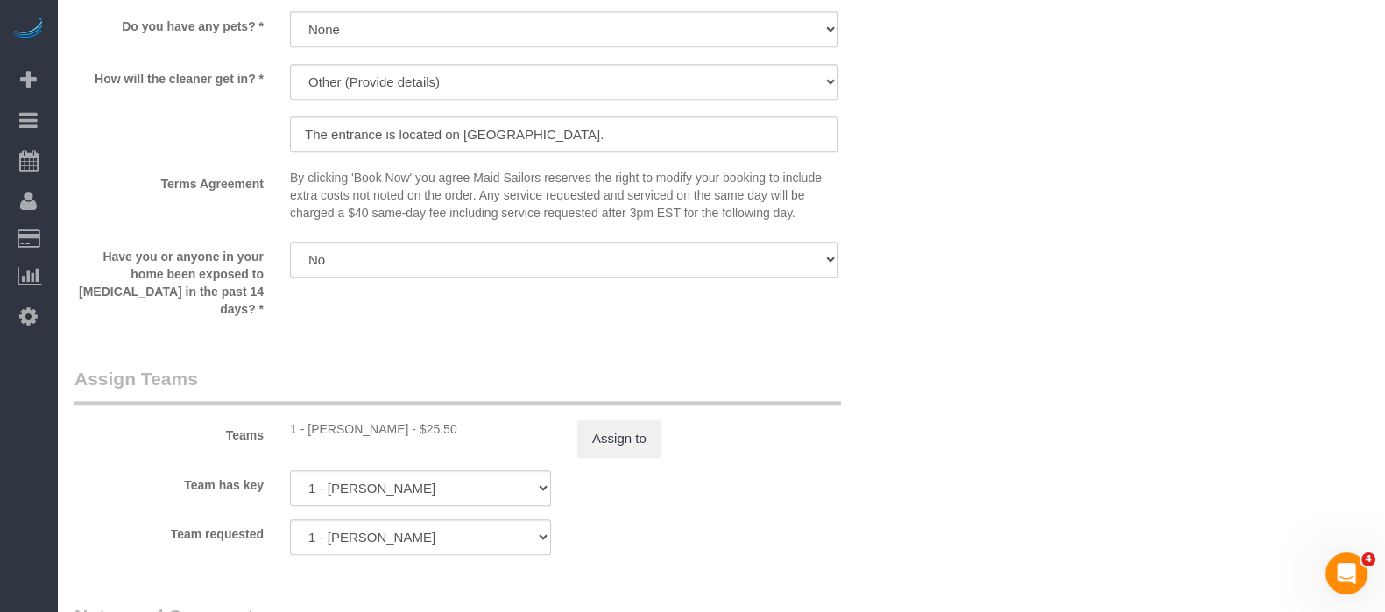
scroll to position [1971, 0]
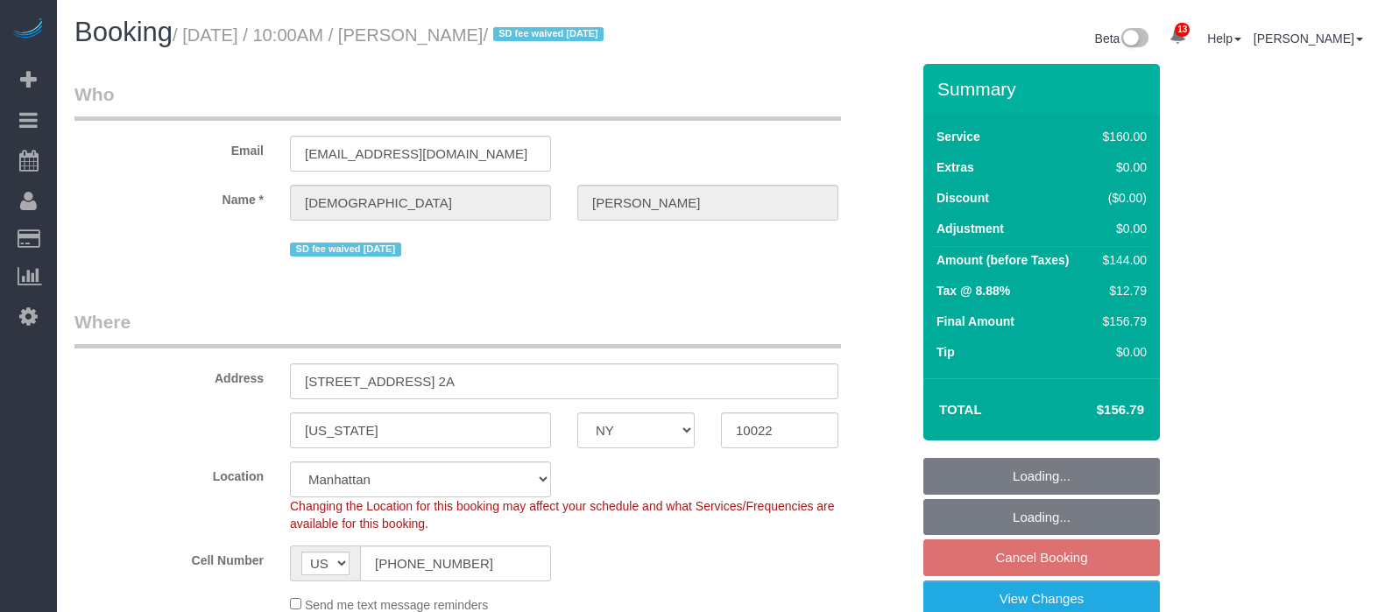
select select "NY"
select select "string:stripe-pm_1RYpe84VGloSiKo7FmGxFEgH"
select select "spot2"
select select "number:58"
select select "number:75"
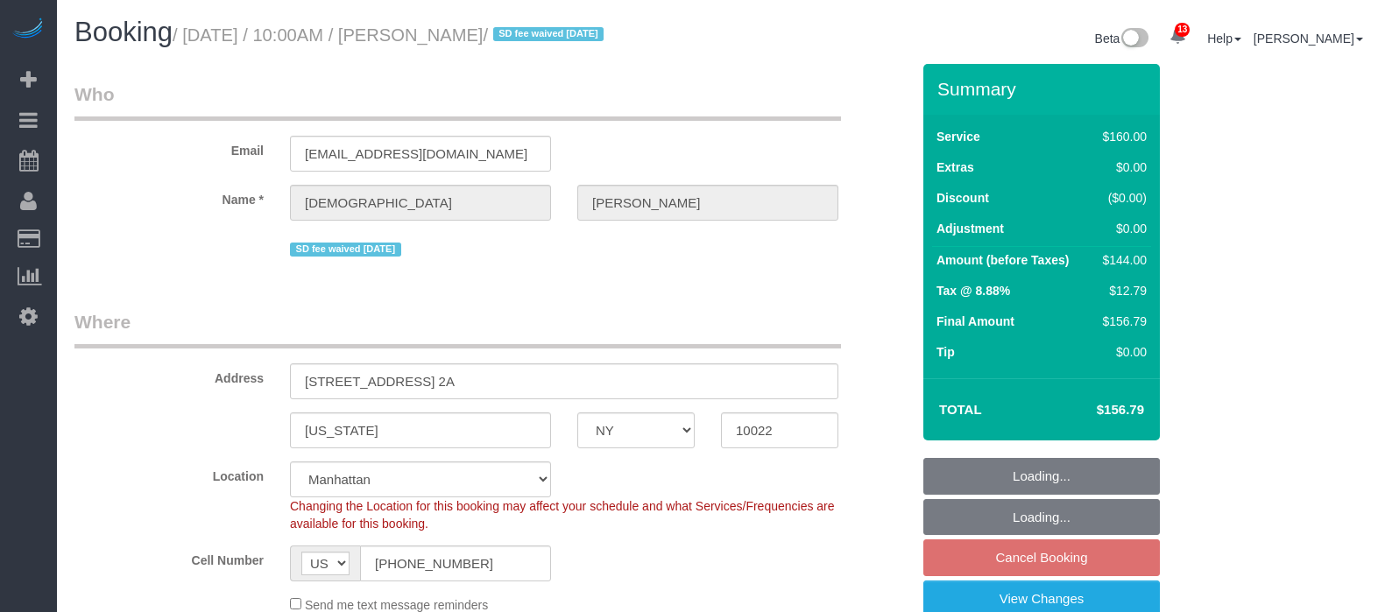
select select "number:15"
select select "number:5"
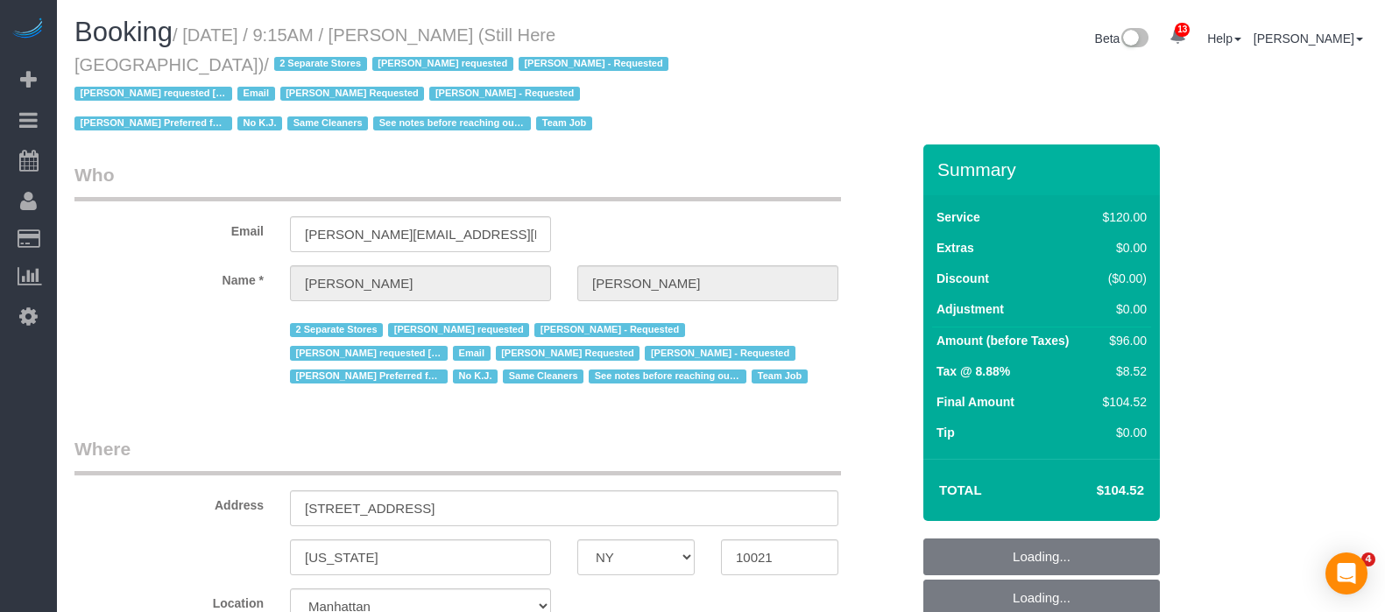
select select "NY"
select select "90"
select select "string:stripe-pm_1Oyz8t4VGloSiKo71skqOF54"
select select "number:89"
select select "number:90"
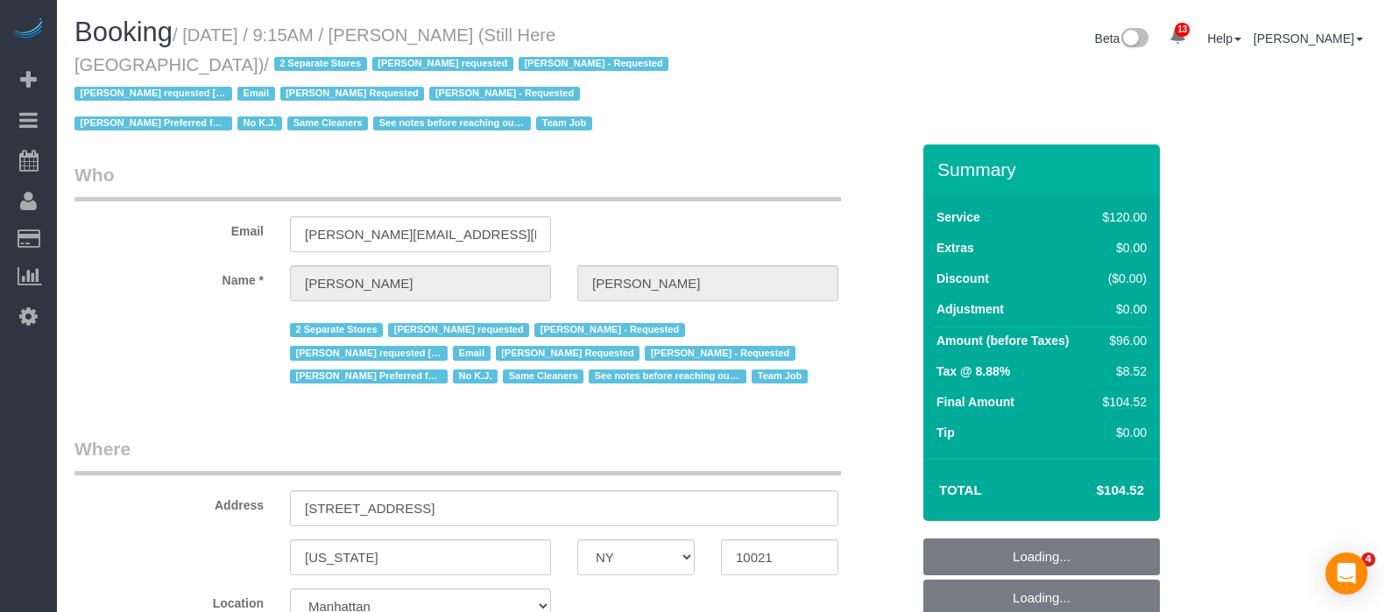
select select "number:15"
select select "number:5"
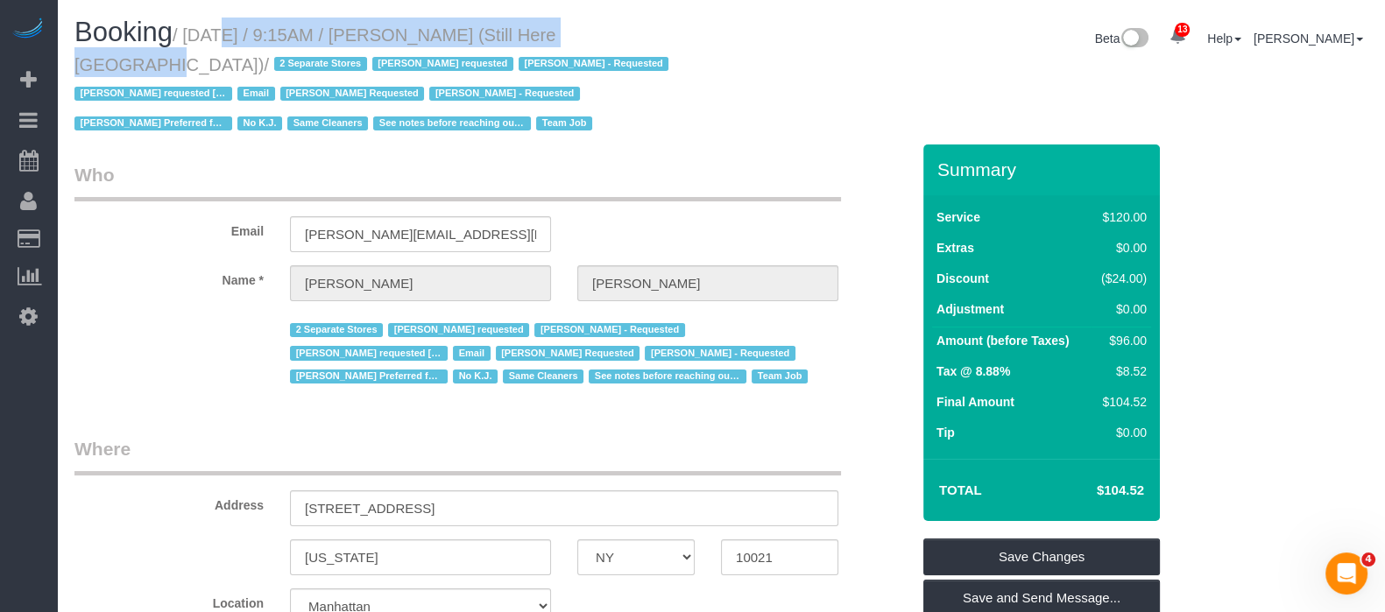
drag, startPoint x: 401, startPoint y: 19, endPoint x: 603, endPoint y: 30, distance: 201.8
click at [603, 30] on small "/ [DATE] / 9:15AM / [PERSON_NAME] (Still Here [GEOGRAPHIC_DATA]) / 2 Separate S…" at bounding box center [373, 79] width 599 height 109
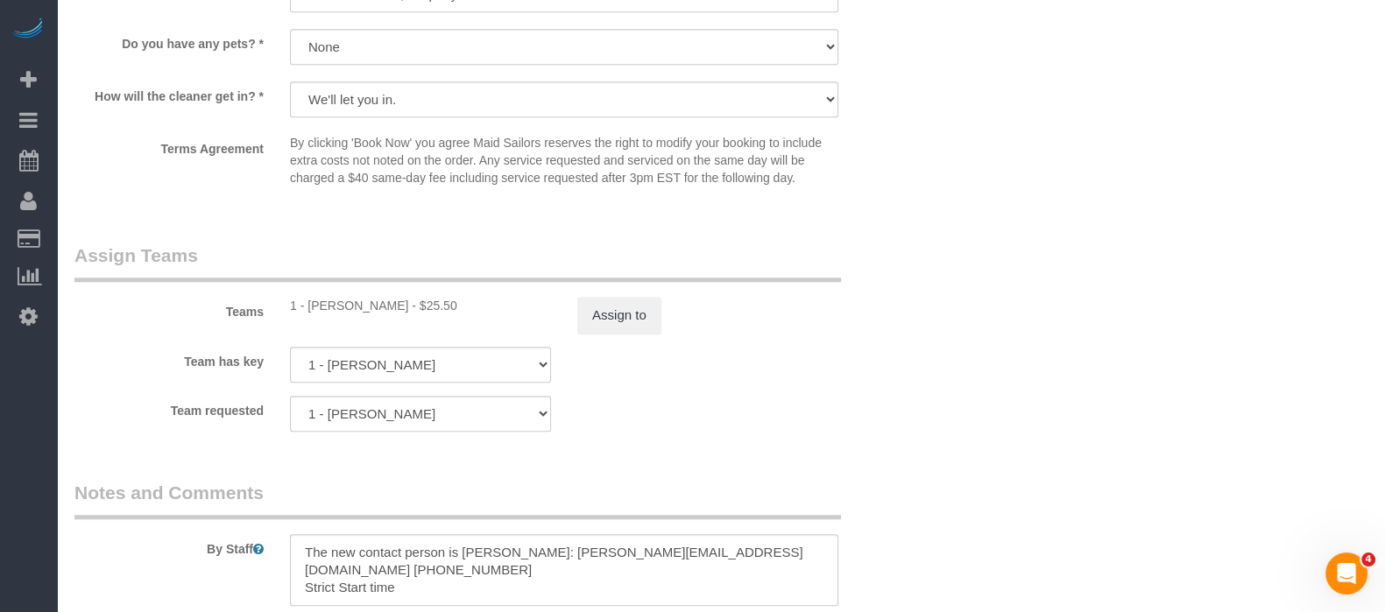
scroll to position [1971, 0]
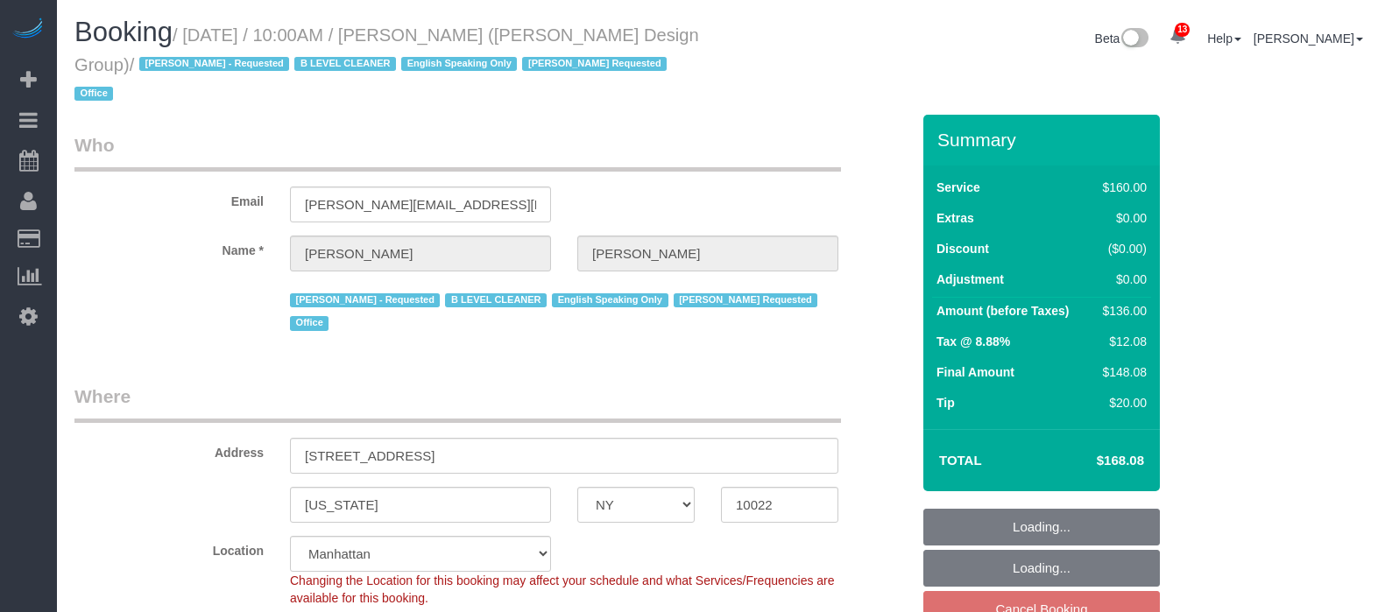
select select "NY"
select select "string:stripe-pm_1J1ChU4VGloSiKo7dD0yRKzP"
select select "number:89"
select select "number:90"
select select "number:15"
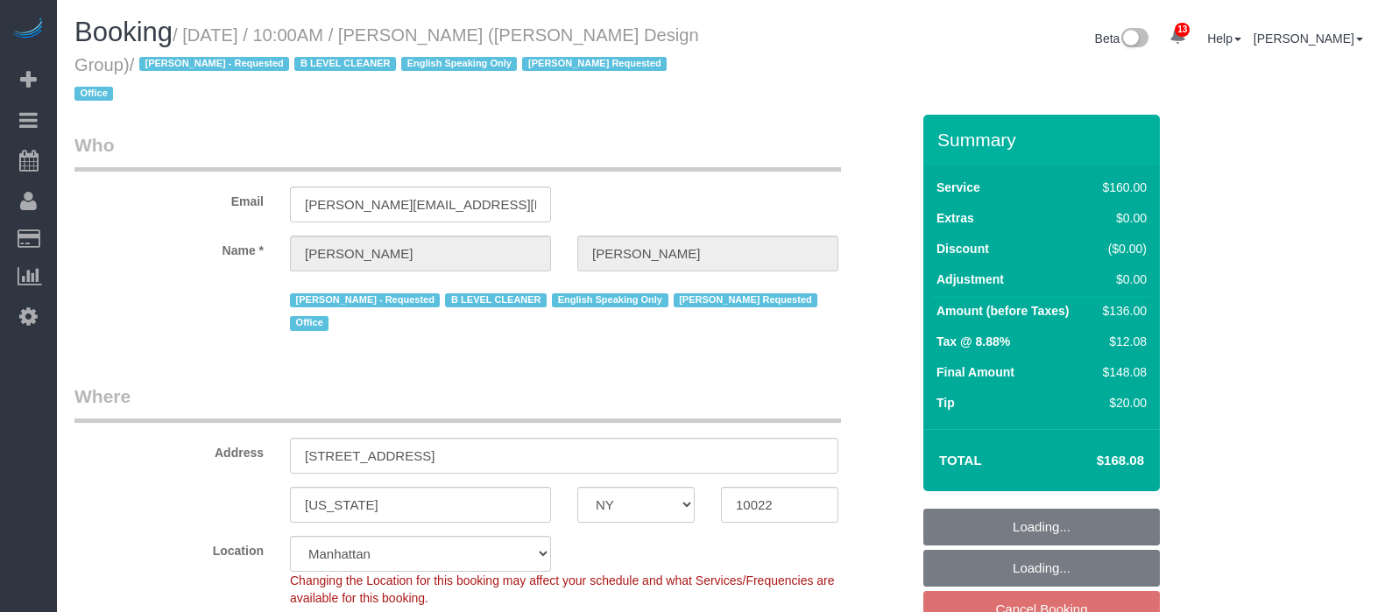
select select "number:5"
select select "spot2"
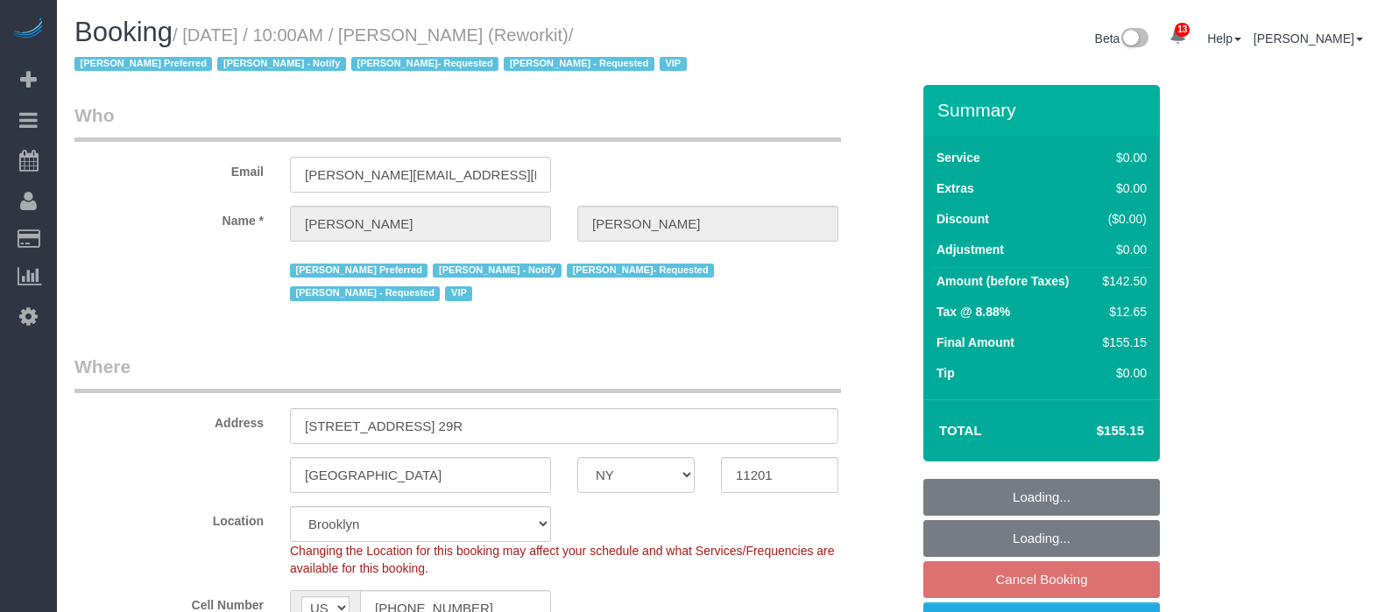
select select "NY"
select select "3"
select select "spot3"
select select "number:57"
select select "number:71"
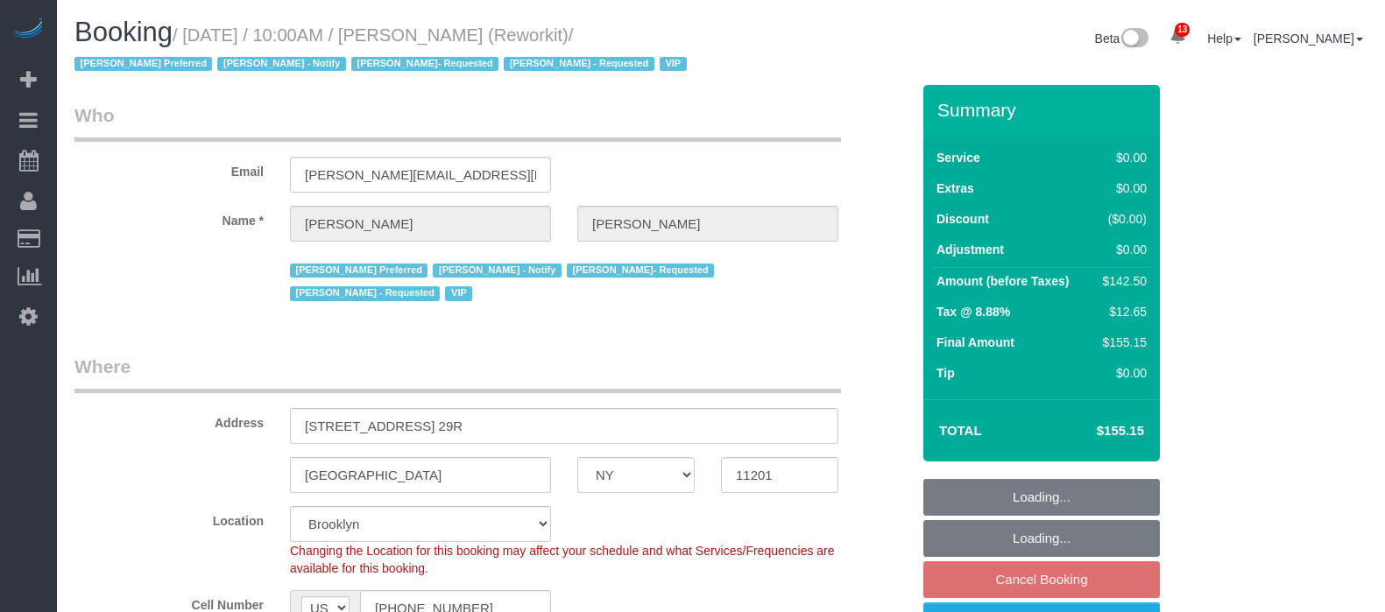
select select "number:15"
select select "number:5"
select select "61901"
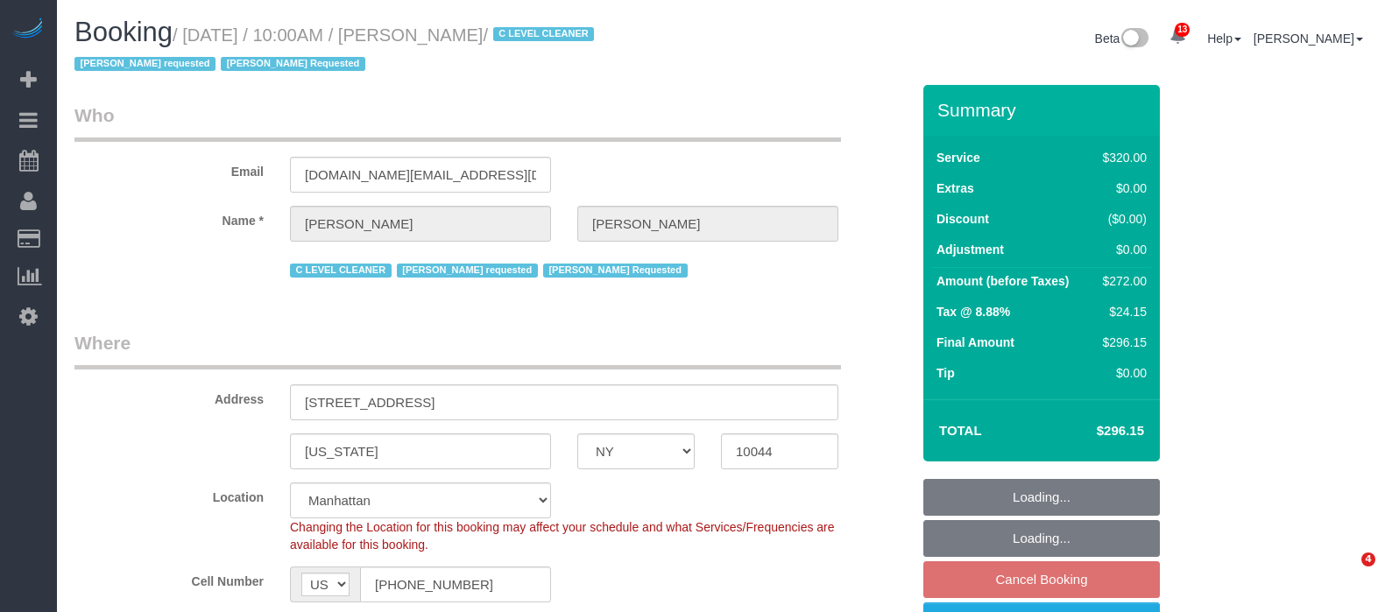
select select "NY"
select select "240"
select select "spot2"
select select "number:89"
select select "number:90"
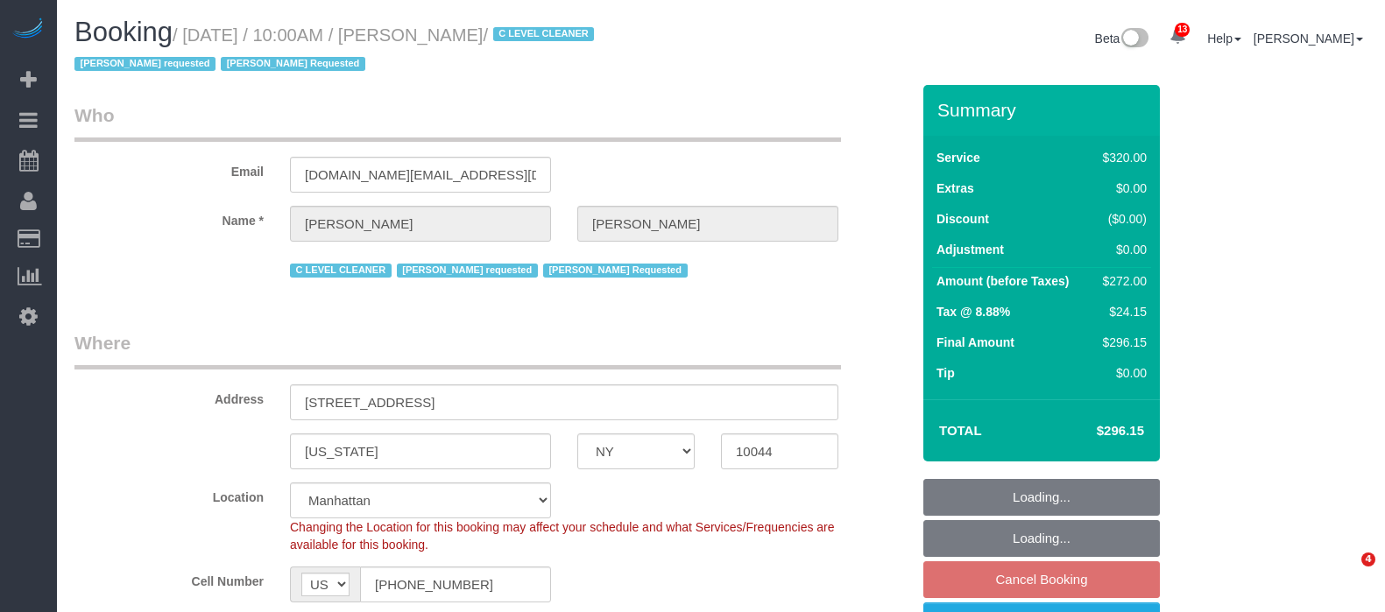
select select "number:15"
select select "number:5"
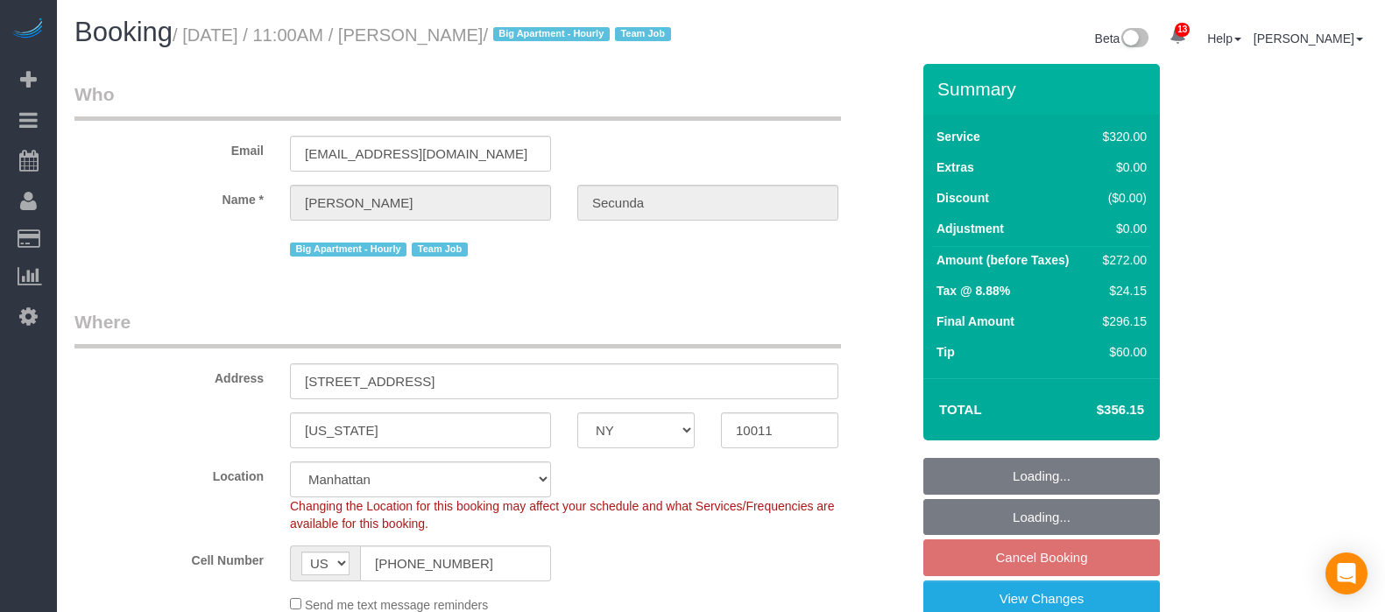
select select "NY"
select select "number:89"
select select "number:90"
select select "number:15"
select select "number:6"
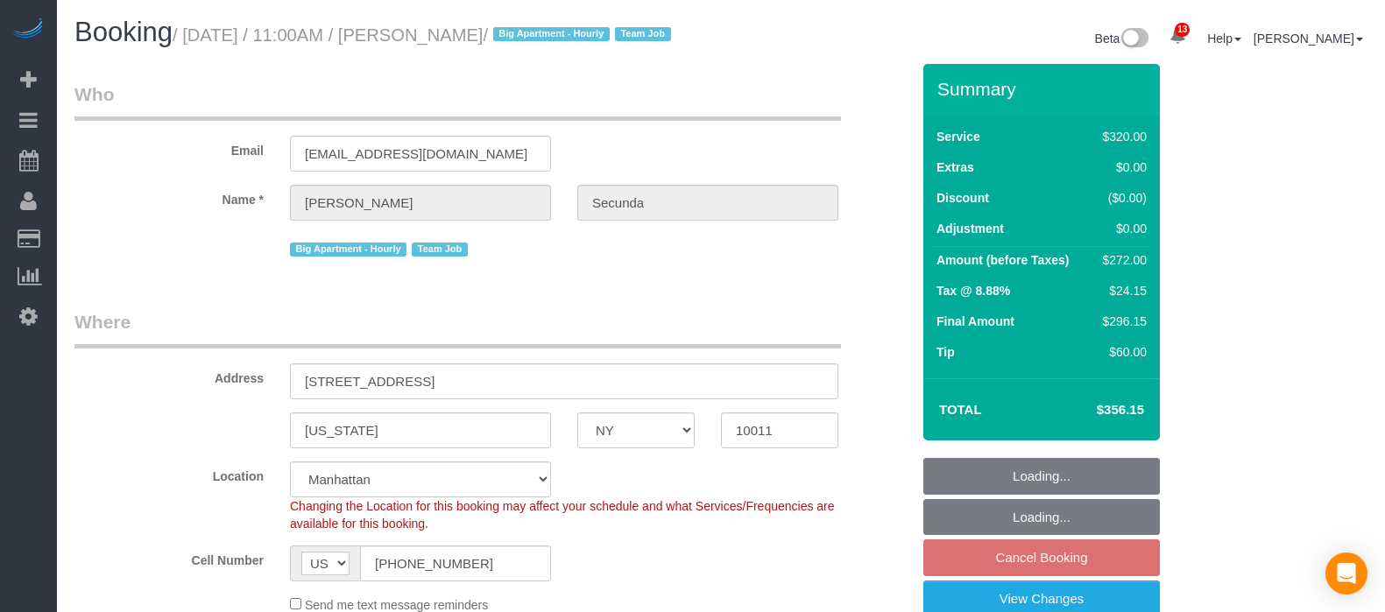
select select "spot60"
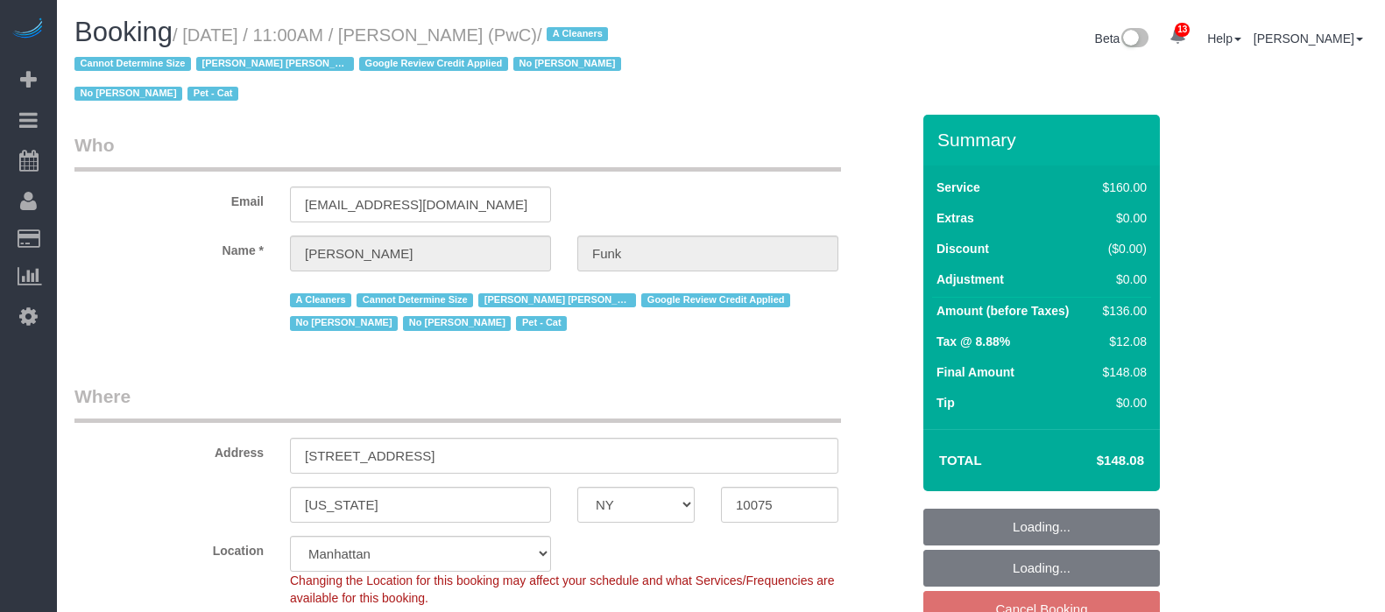
select select "NY"
select select "spot2"
select select "number:57"
select select "number:71"
select select "number:14"
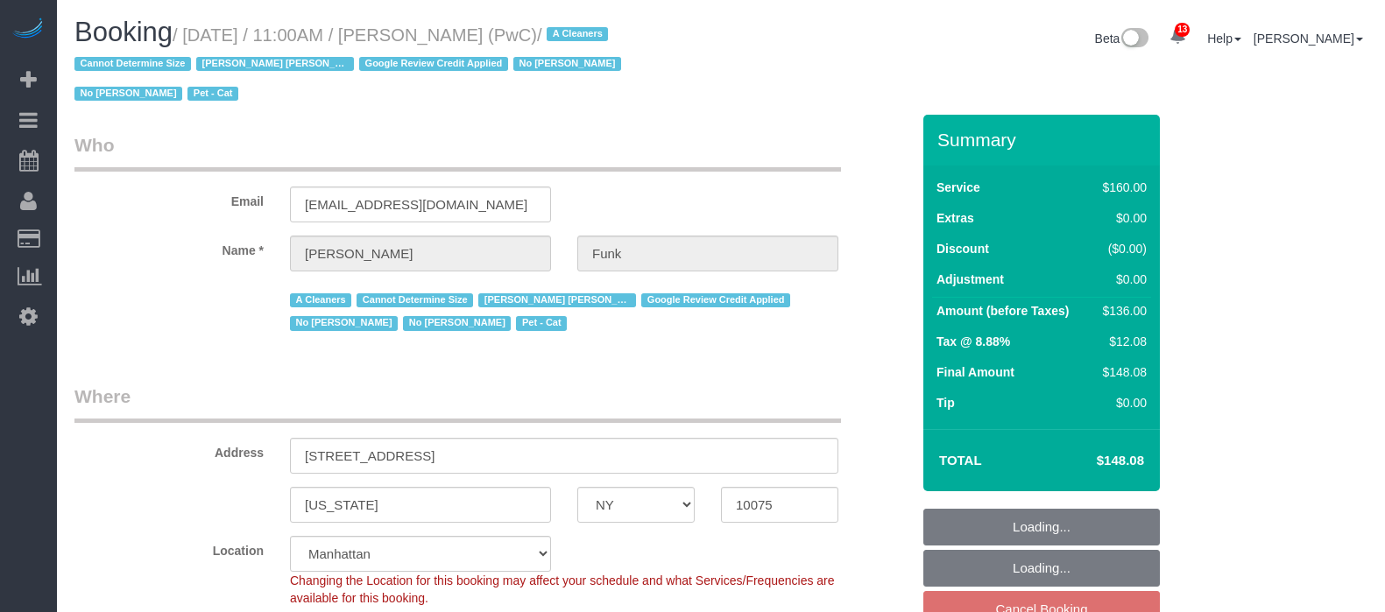
select select "number:5"
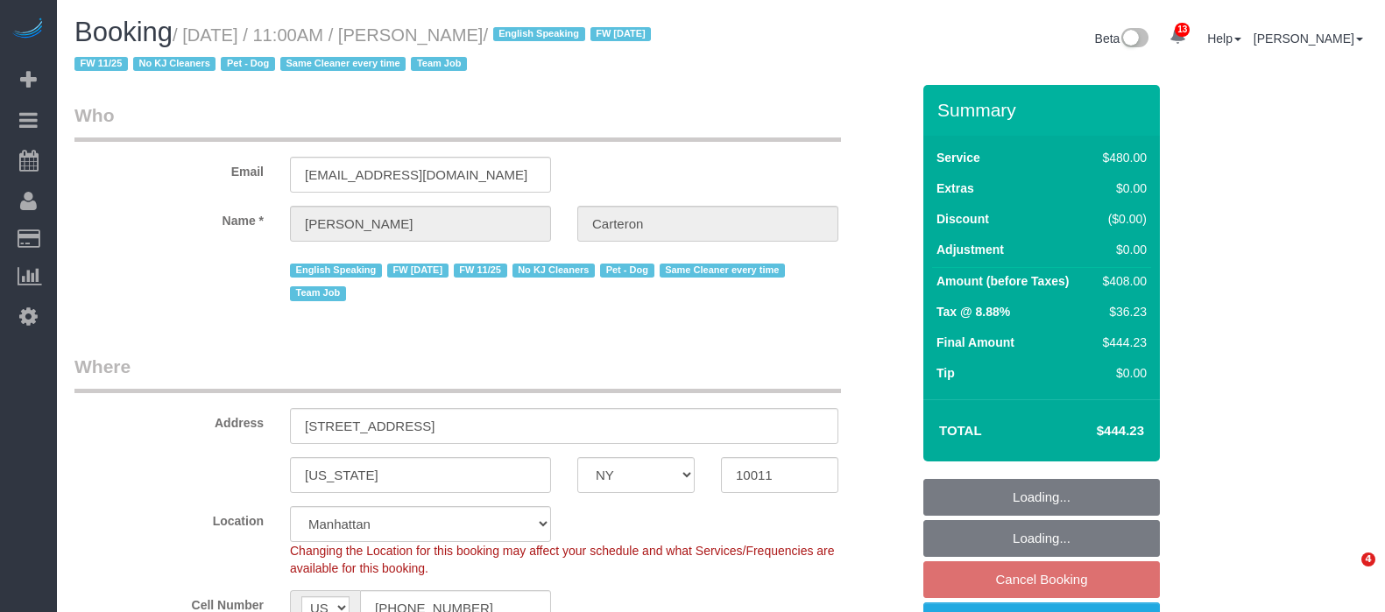
select select "NY"
select select "180"
select select "number:89"
select select "number:90"
select select "number:13"
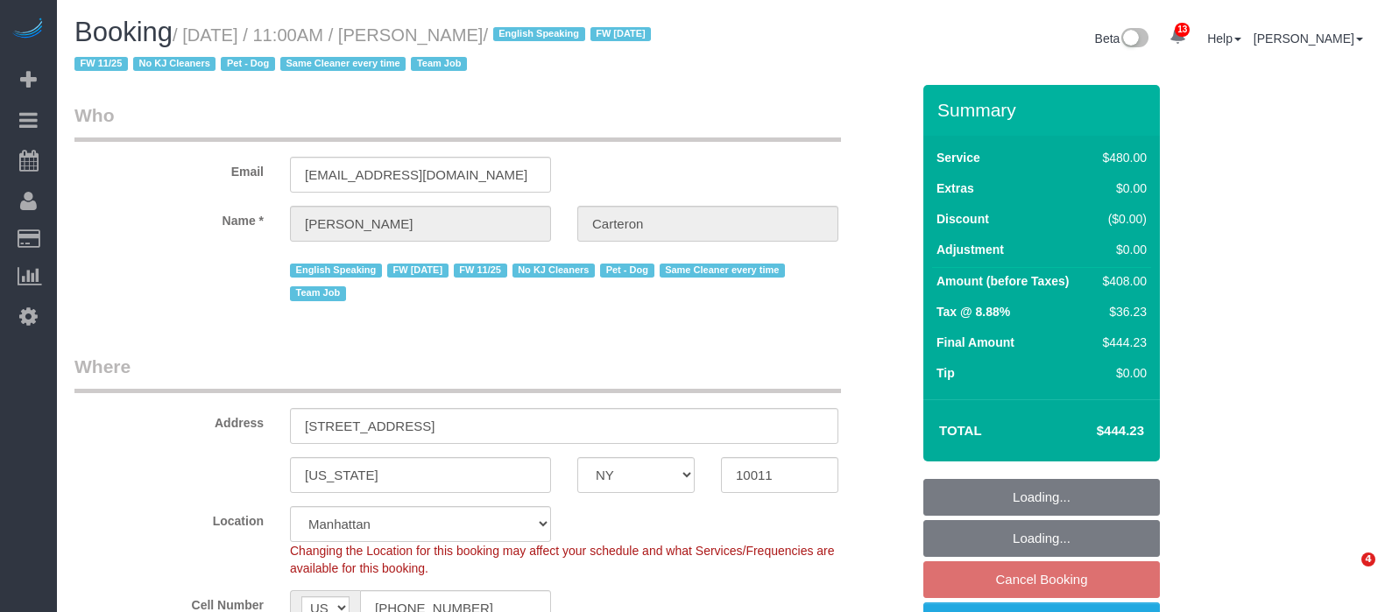
select select "number:5"
select select "spot60"
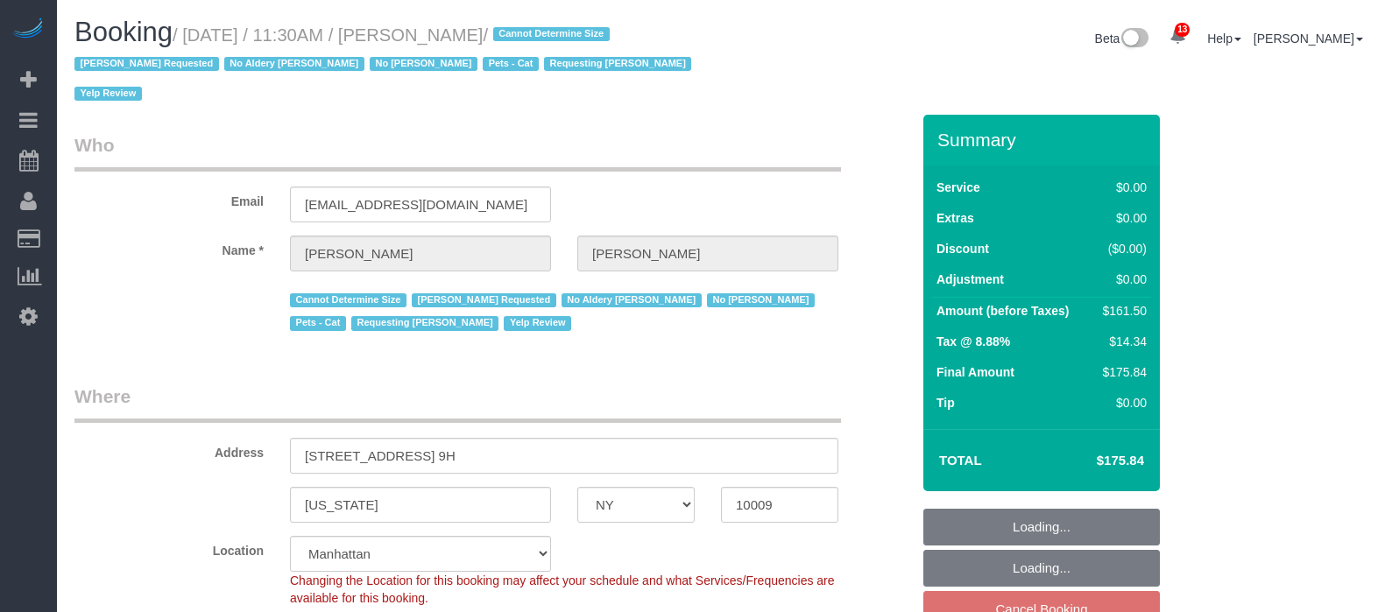
select select "NY"
select select "2"
select select "string:stripe-pm_1REukM4VGloSiKo7eNuG2me4"
select select "number:89"
select select "number:90"
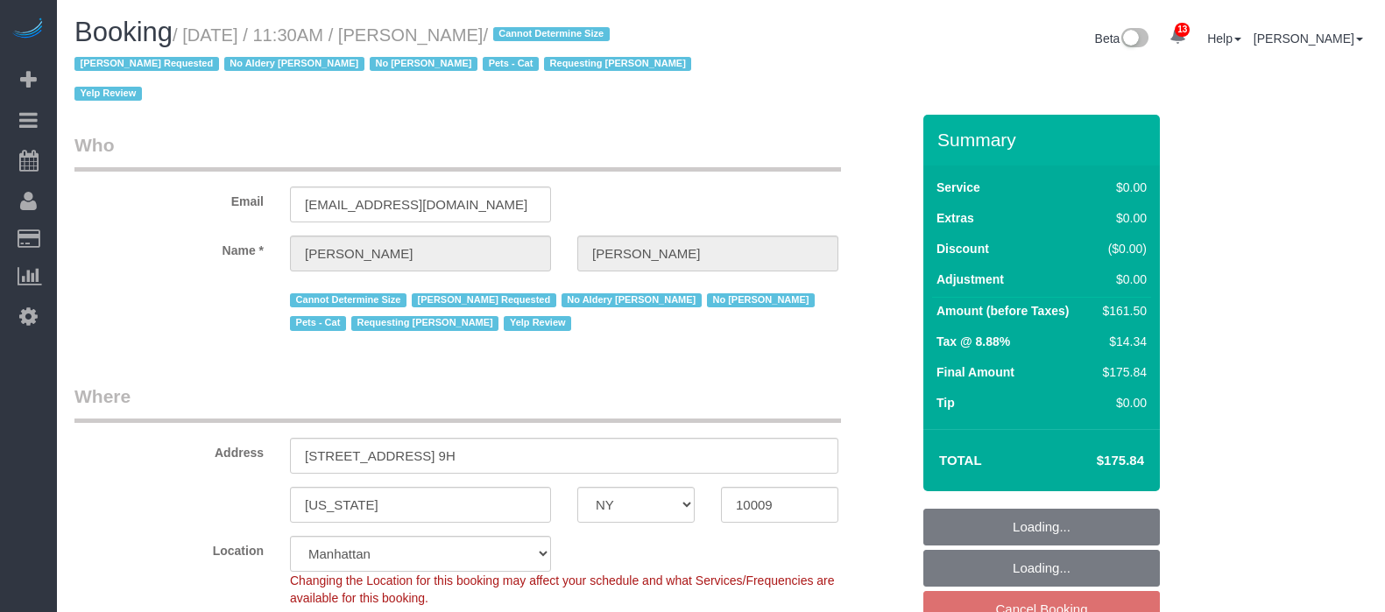
select select "number:14"
select select "number:5"
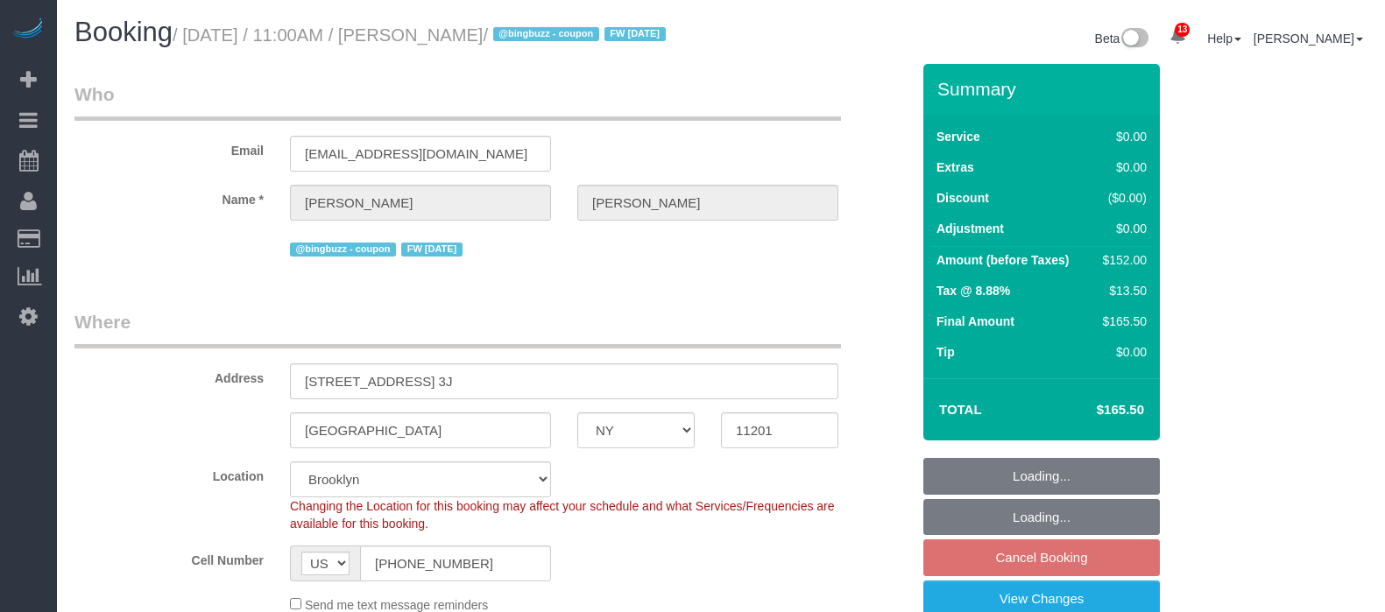
select select "NY"
select select "2"
select select "spot64"
select select "number:89"
select select "number:90"
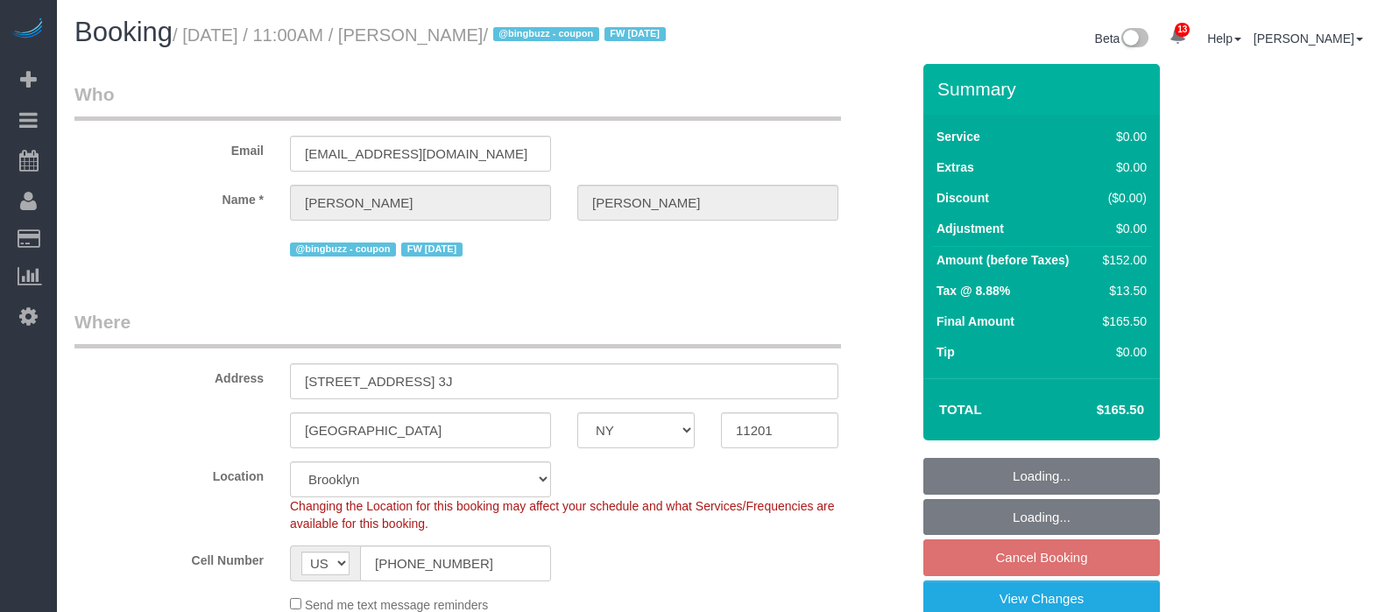
select select "number:15"
select select "number:6"
select select "NY"
select select "1"
select select "string:stripe-pm_1PgYP34VGloSiKo7Mp6Huc2u"
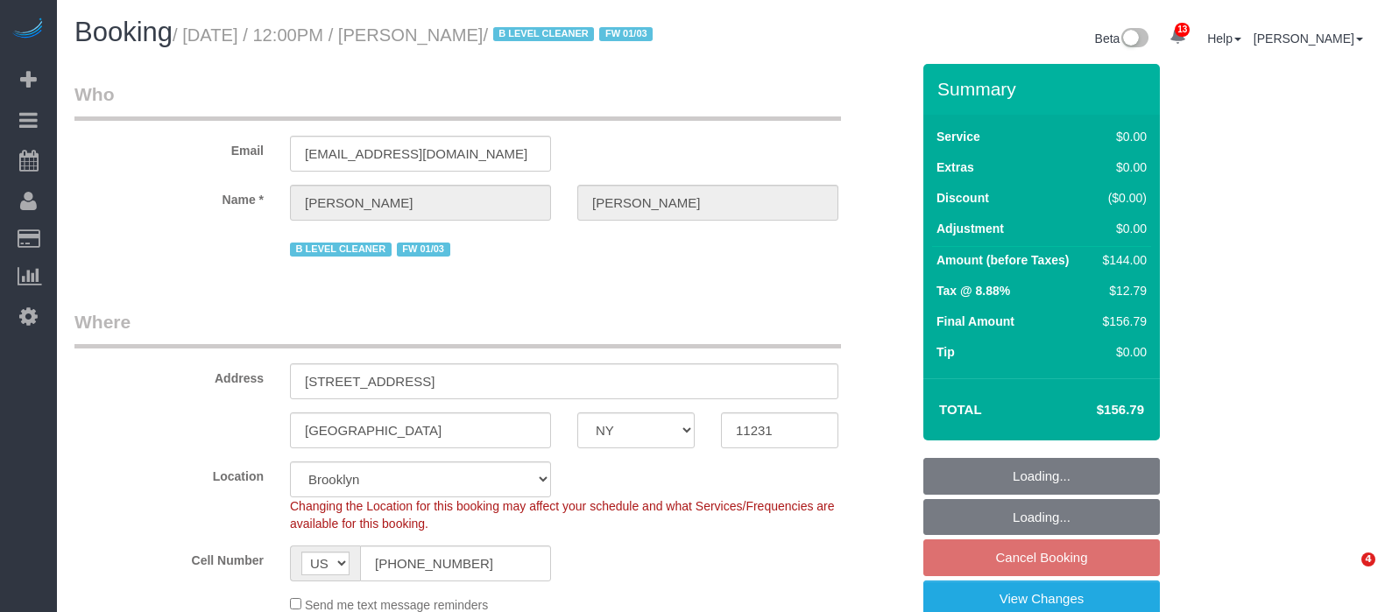
select select "spot65"
select select "number:89"
select select "number:90"
select select "number:15"
select select "number:5"
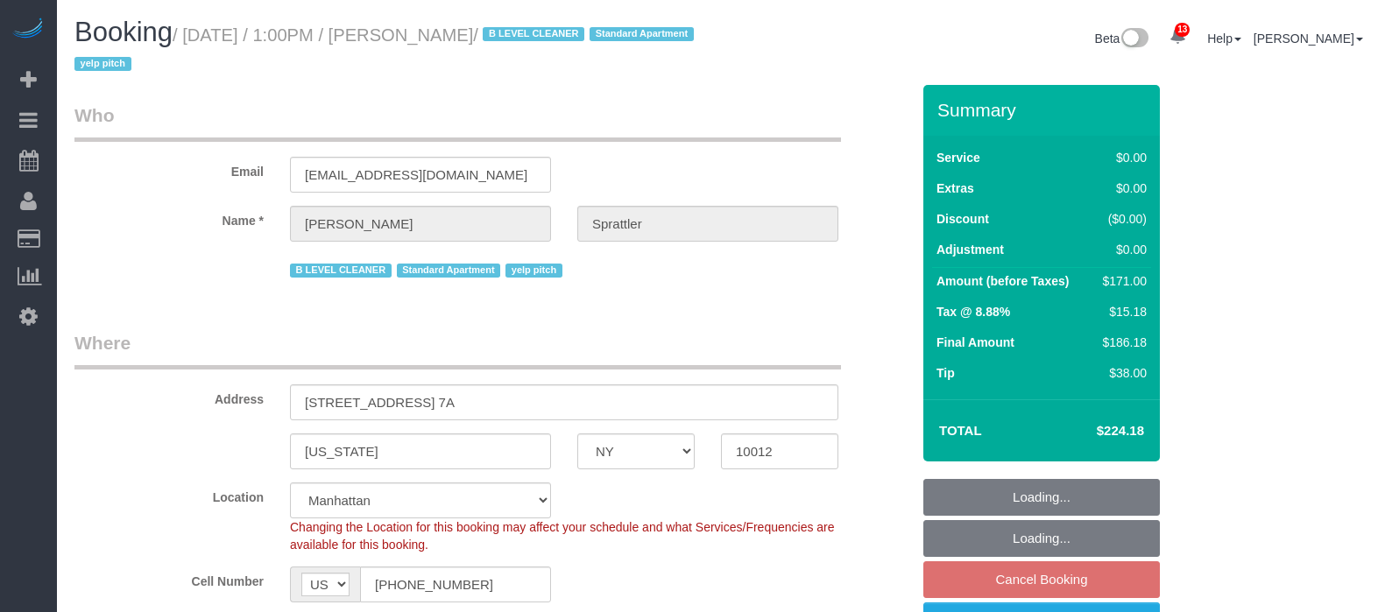
select select "NY"
select select "2"
select select "spot60"
select select "number:58"
select select "number:77"
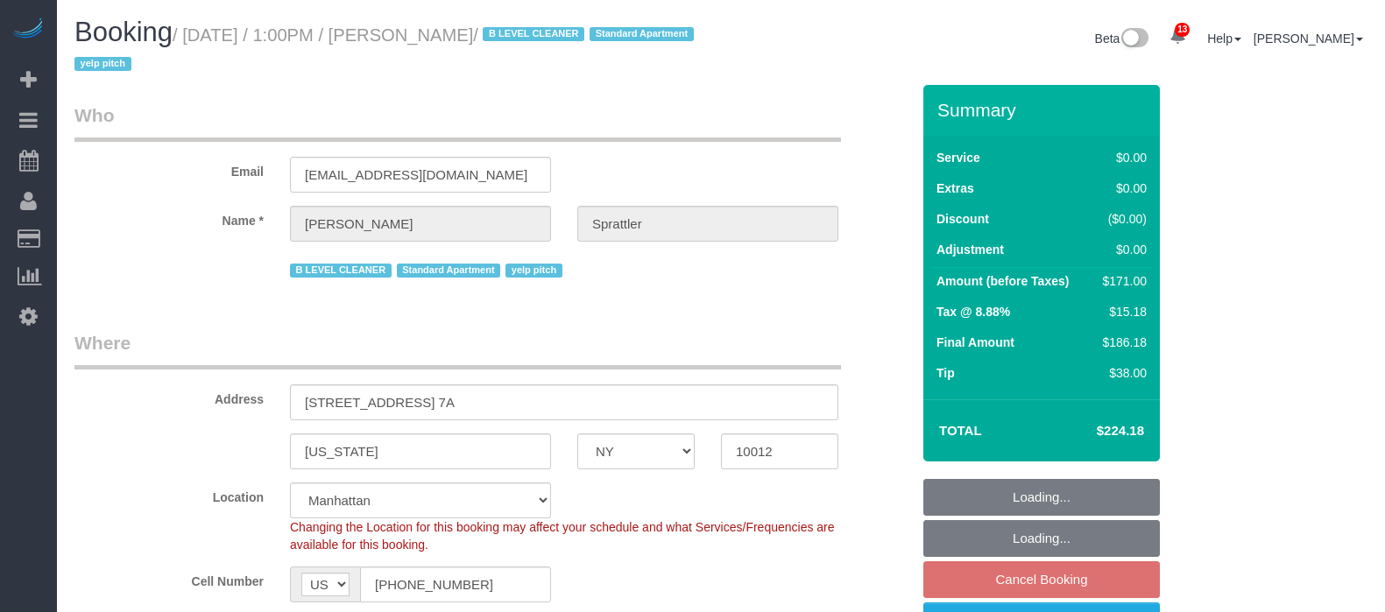
select select "number:15"
select select "number:5"
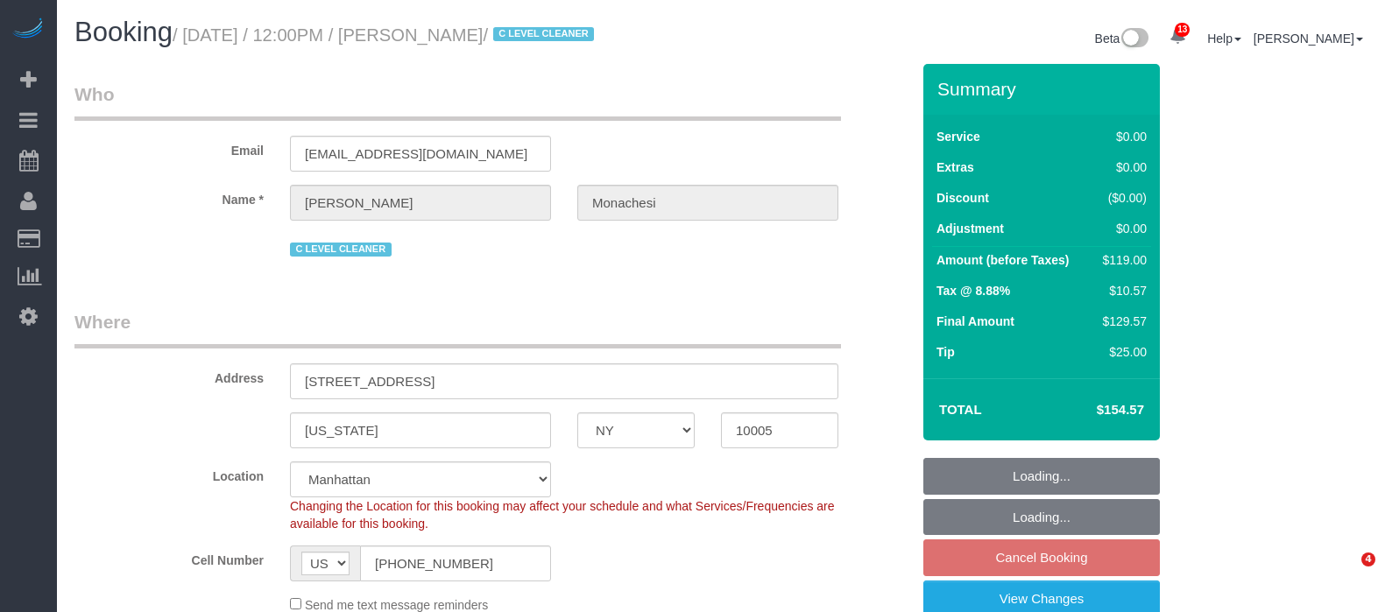
select select "NY"
select select "1"
select select "string:stripe-pm_1QlwZp4VGloSiKo7Aw8ONXaS"
select select "number:59"
select select "number:76"
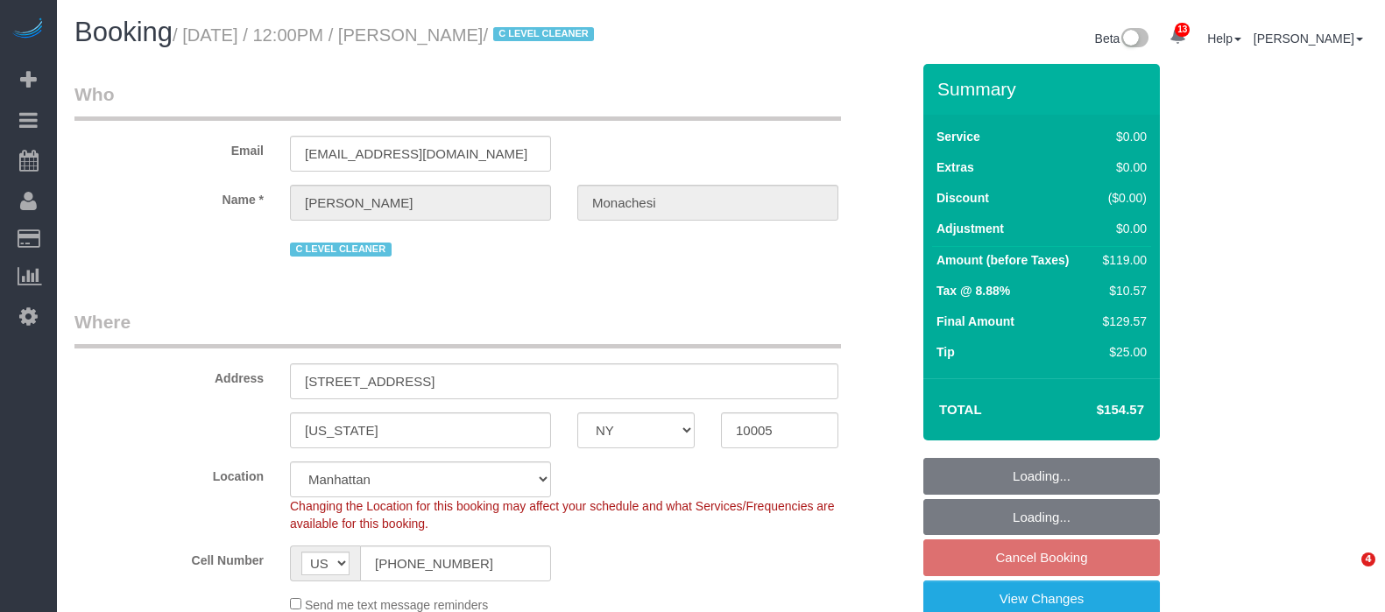
select select "number:15"
select select "number:6"
select select "number:21"
select select "spot59"
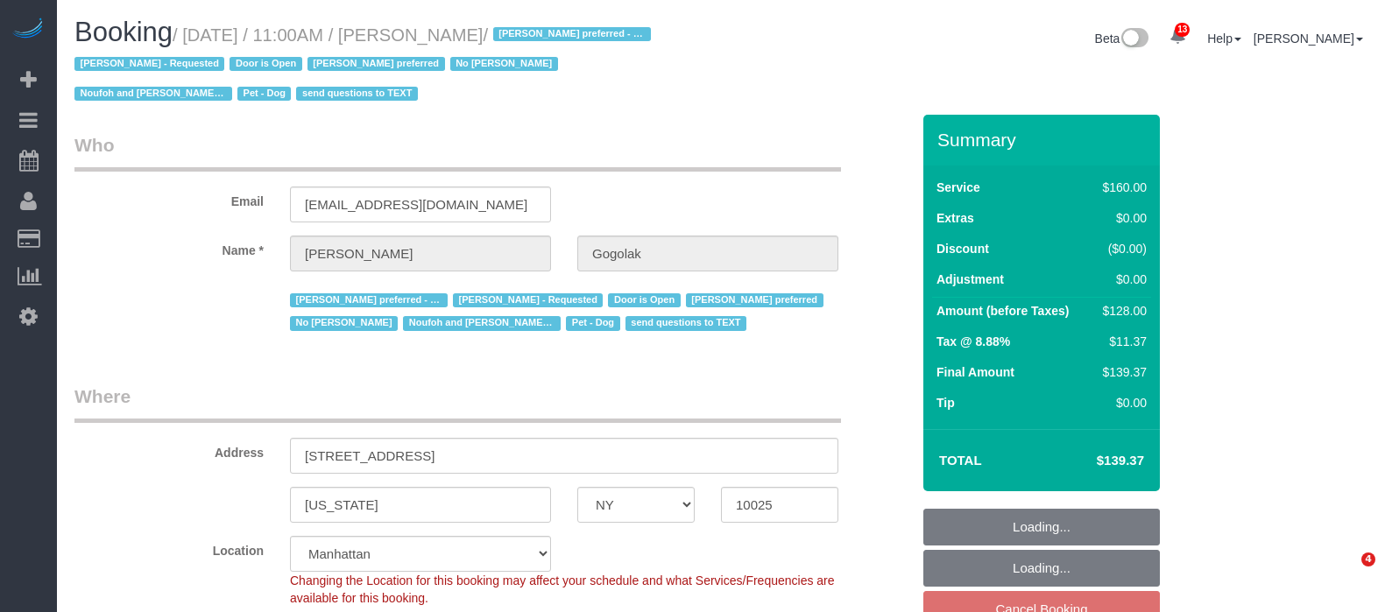
select select "NY"
select select "string:stripe-pm_1RfNyY4VGloSiKo7jWnzrFGY"
select select "number:58"
select select "number:76"
select select "number:13"
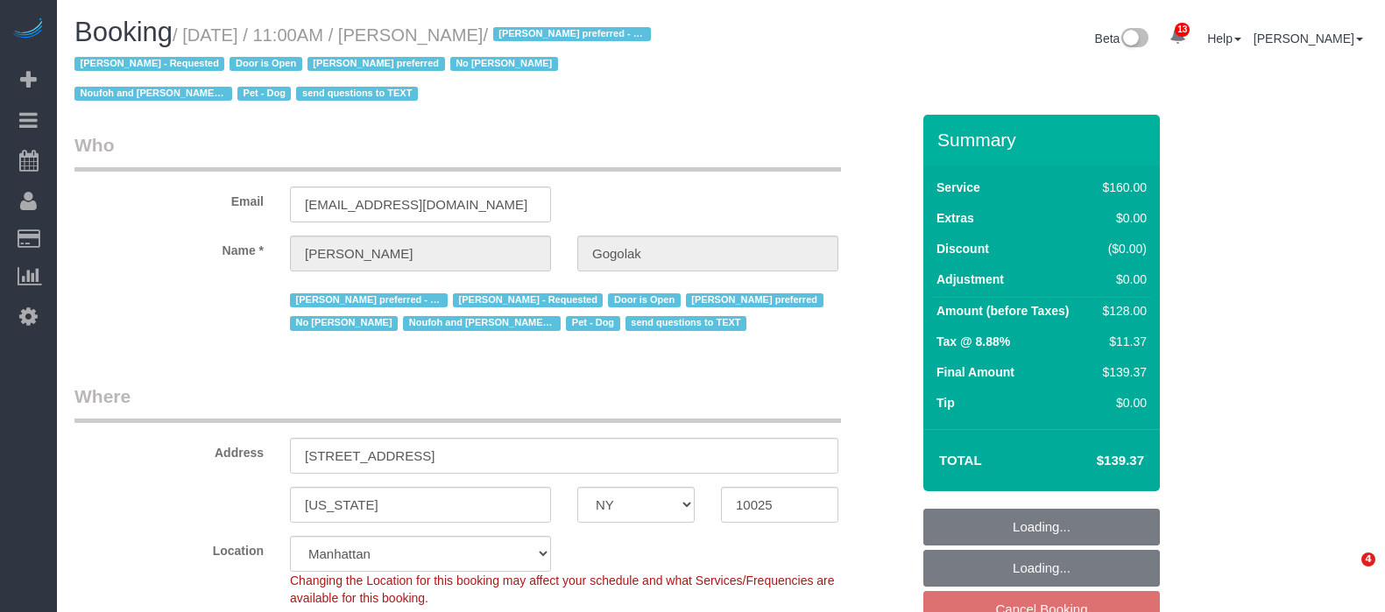
select select "number:5"
select select "spot60"
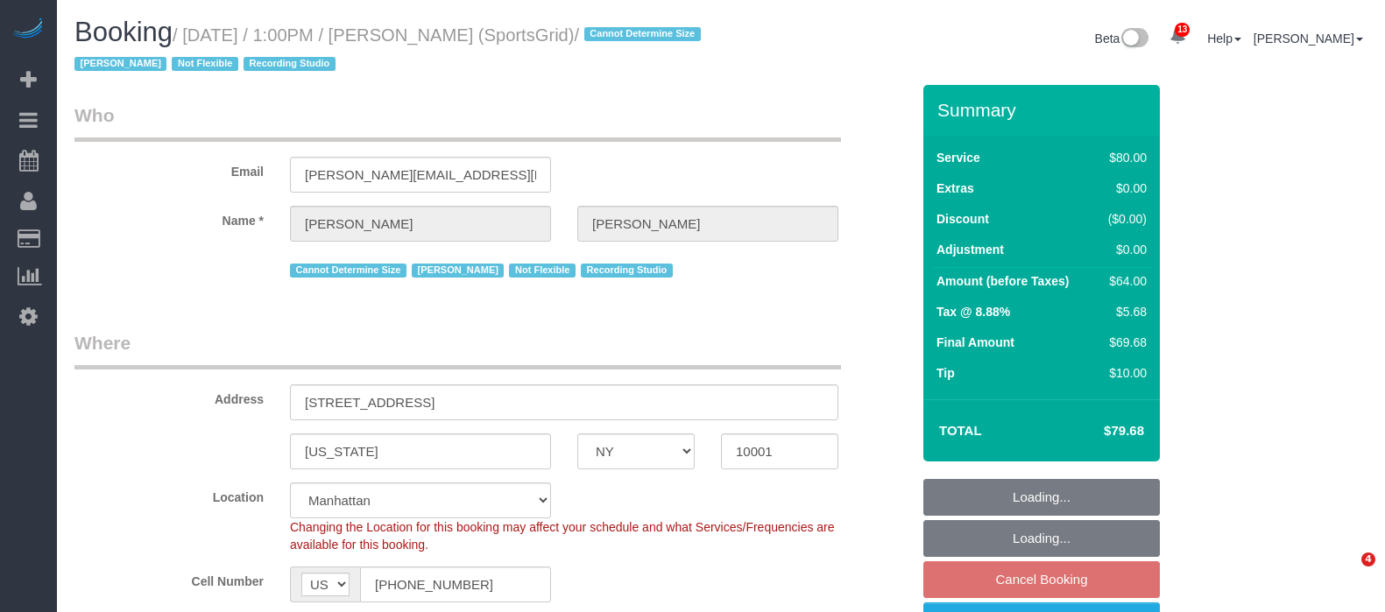
select select "NY"
select select "number:89"
select select "number:90"
select select "number:15"
select select "number:7"
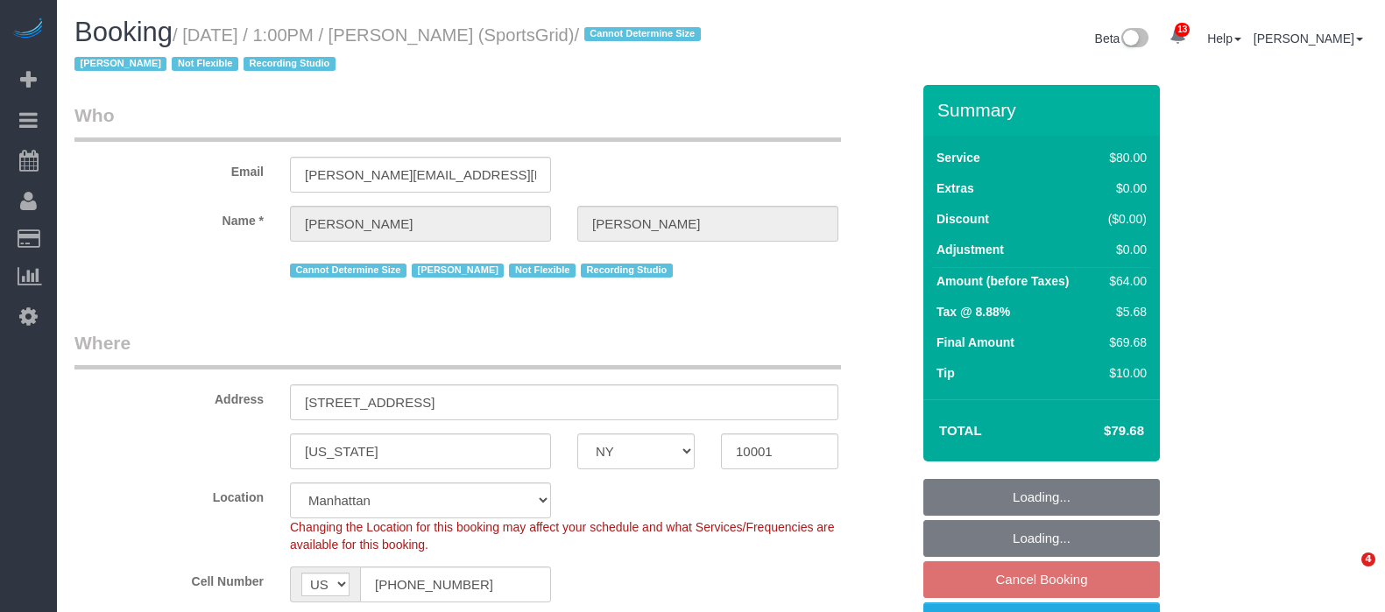
select select "number:21"
select select "spot60"
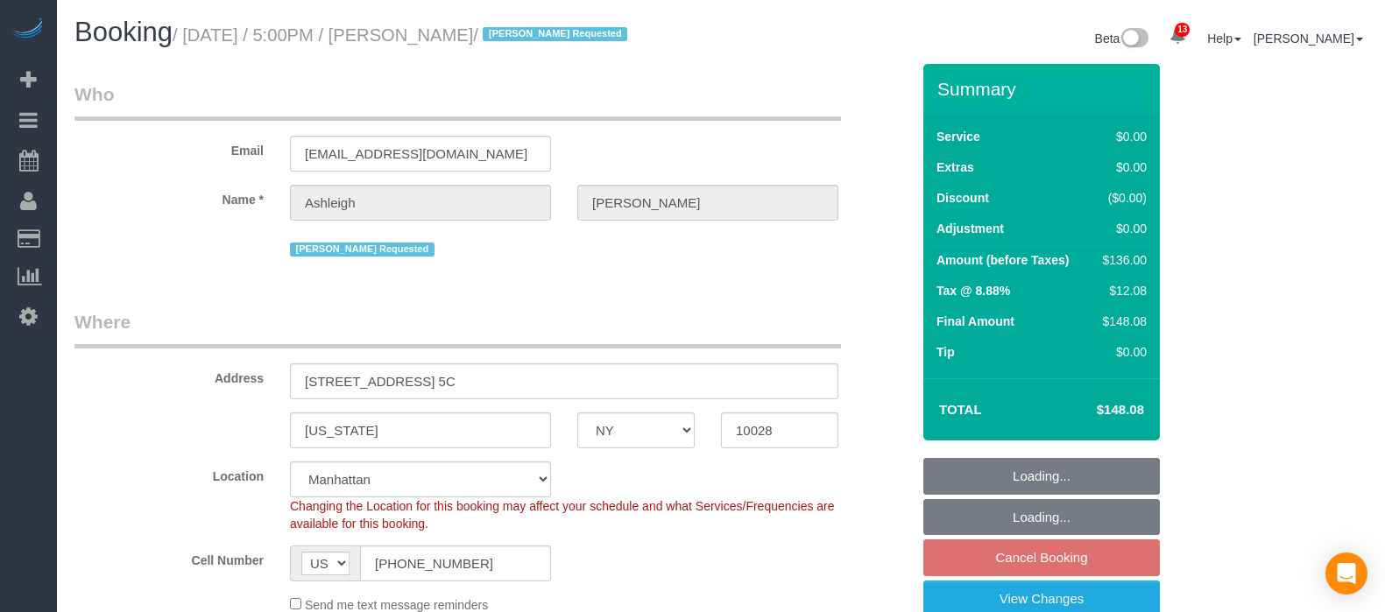
select select "NY"
select select "1"
select select "number:66"
select select "number:78"
select select "number:15"
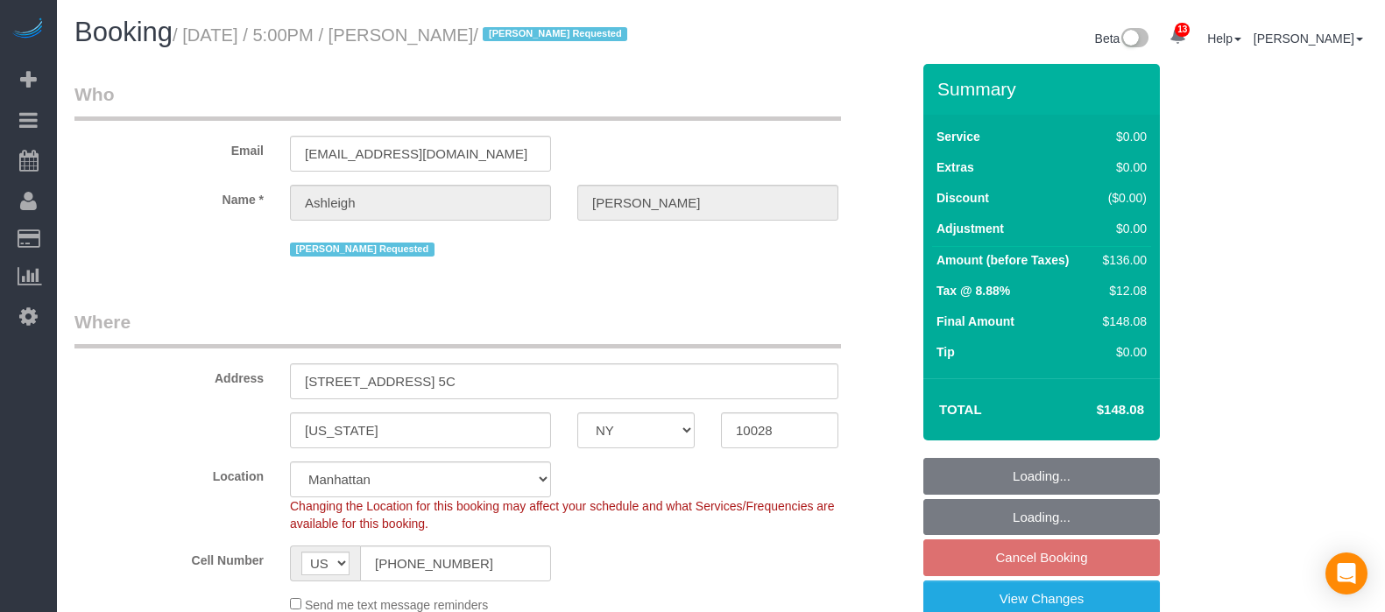
select select "number:5"
select select "spot7"
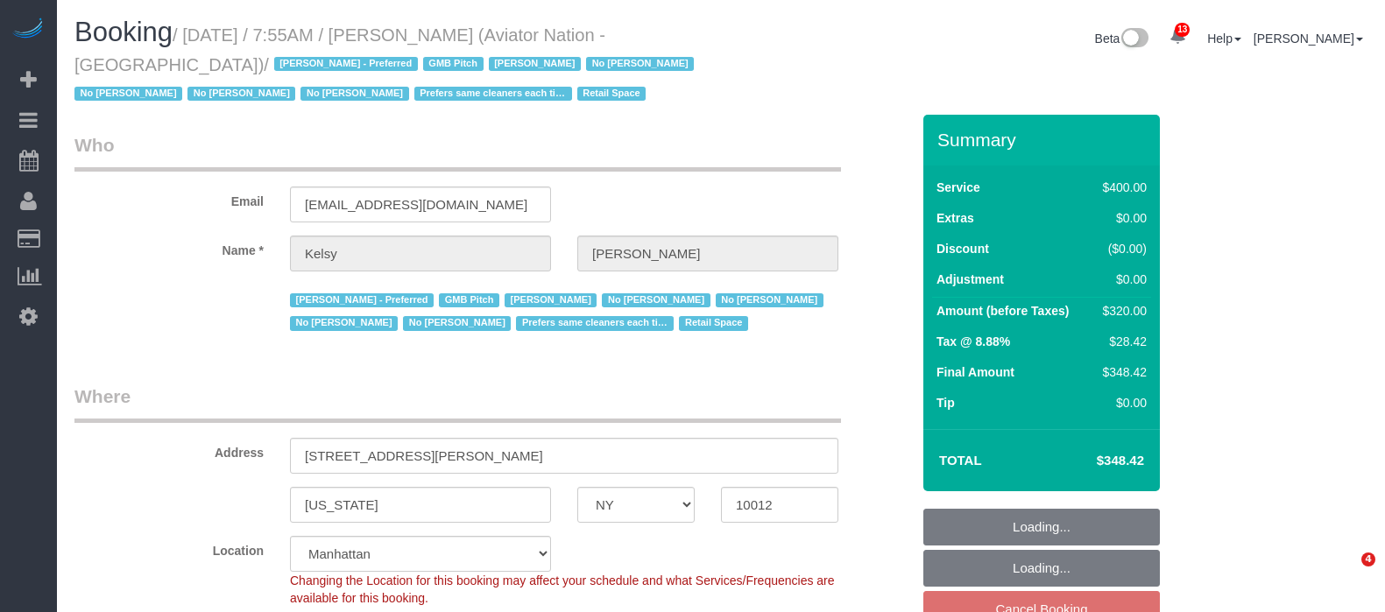
select select "NY"
select select "number:89"
select select "number:90"
select select "number:15"
select select "number:5"
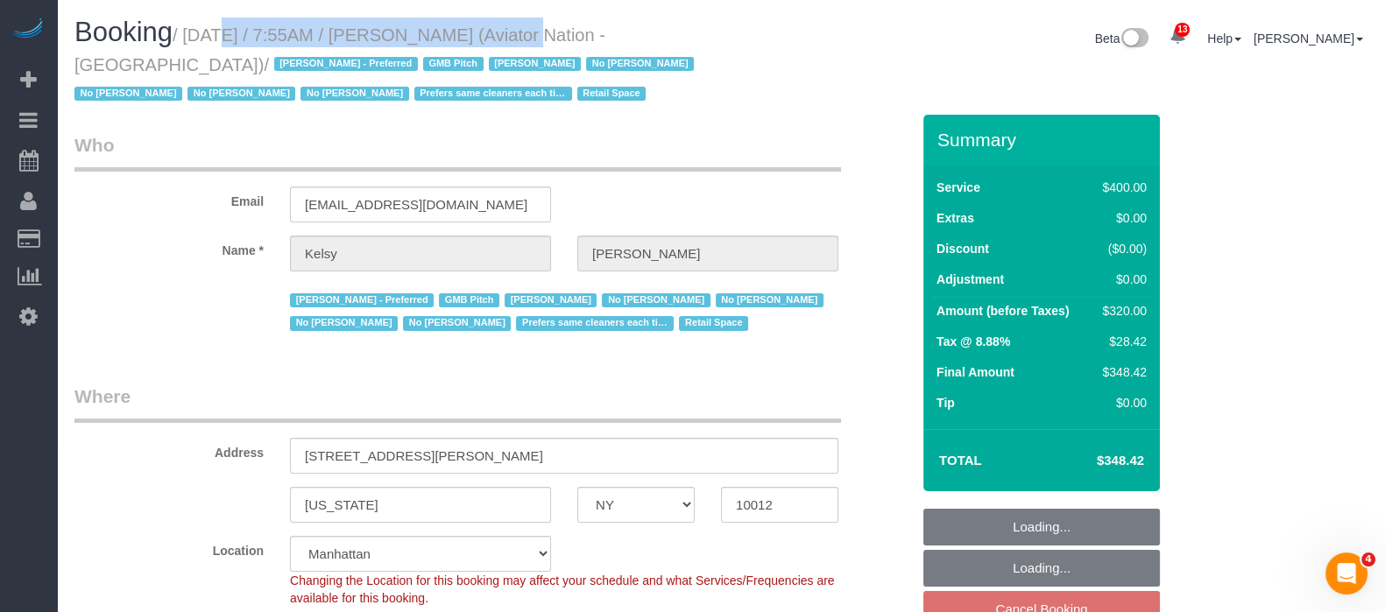
select select "2"
select select "150"
select select "object:1477"
click at [562, 38] on small "/ [DATE] / 7:55AM / [PERSON_NAME] (Aviator Nation - [GEOGRAPHIC_DATA]) / [PERSO…" at bounding box center [386, 64] width 625 height 79
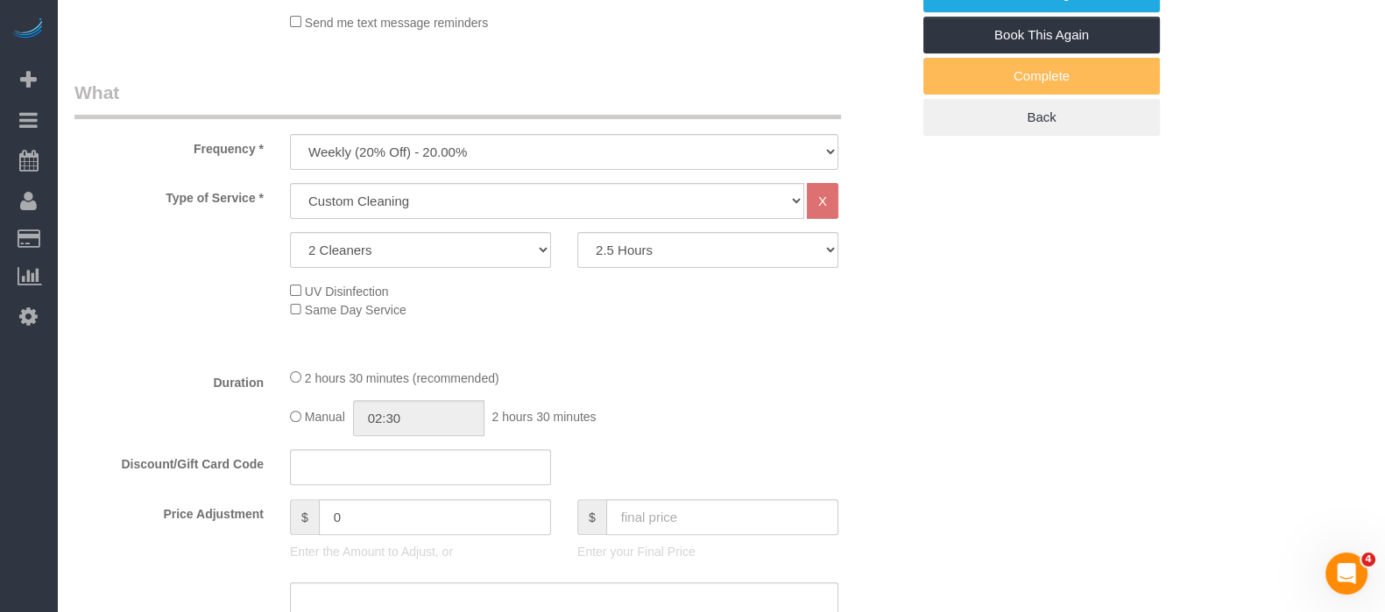
scroll to position [218, 0]
